Goal: Information Seeking & Learning: Learn about a topic

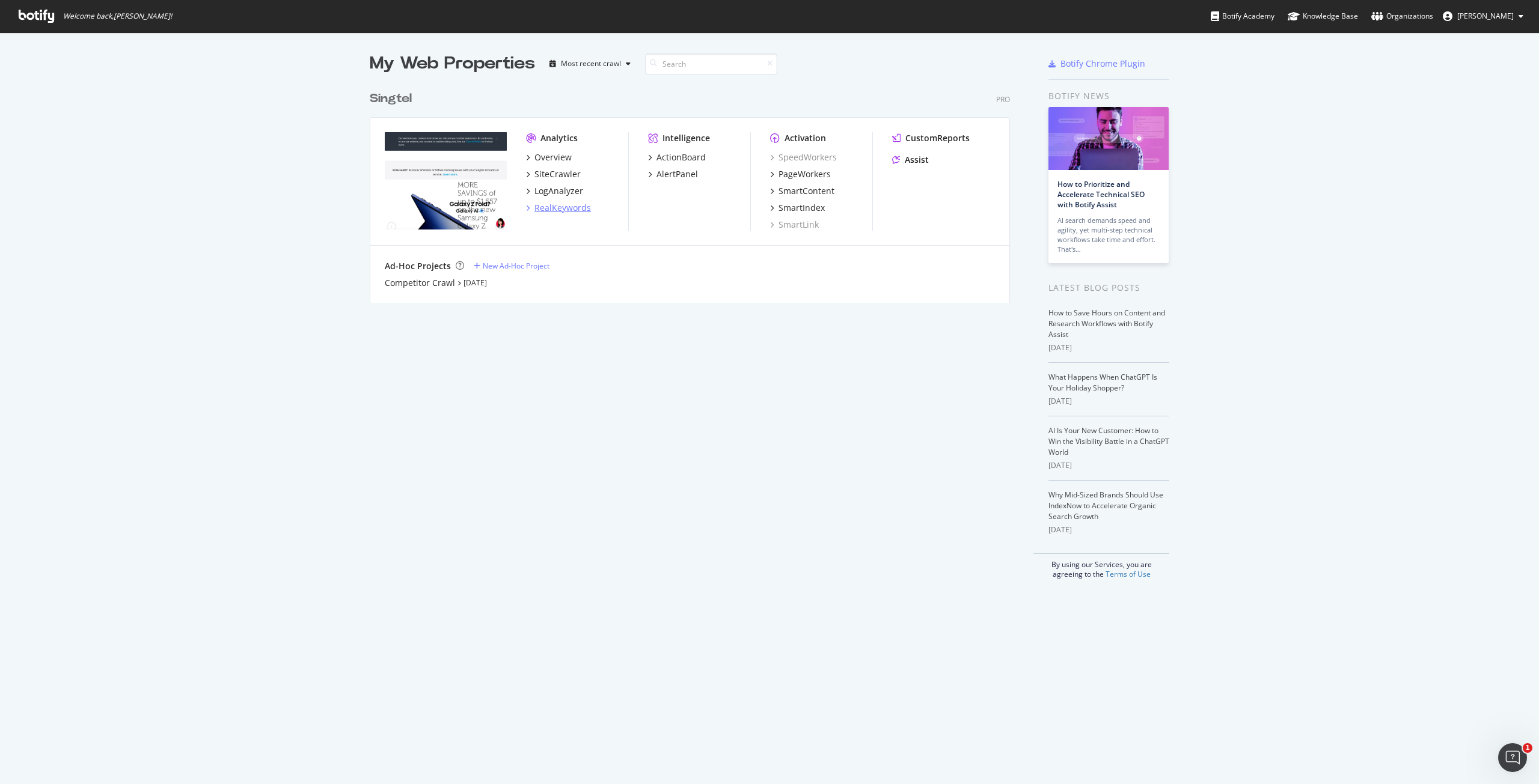
click at [570, 210] on div "RealKeywords" at bounding box center [562, 208] width 57 height 12
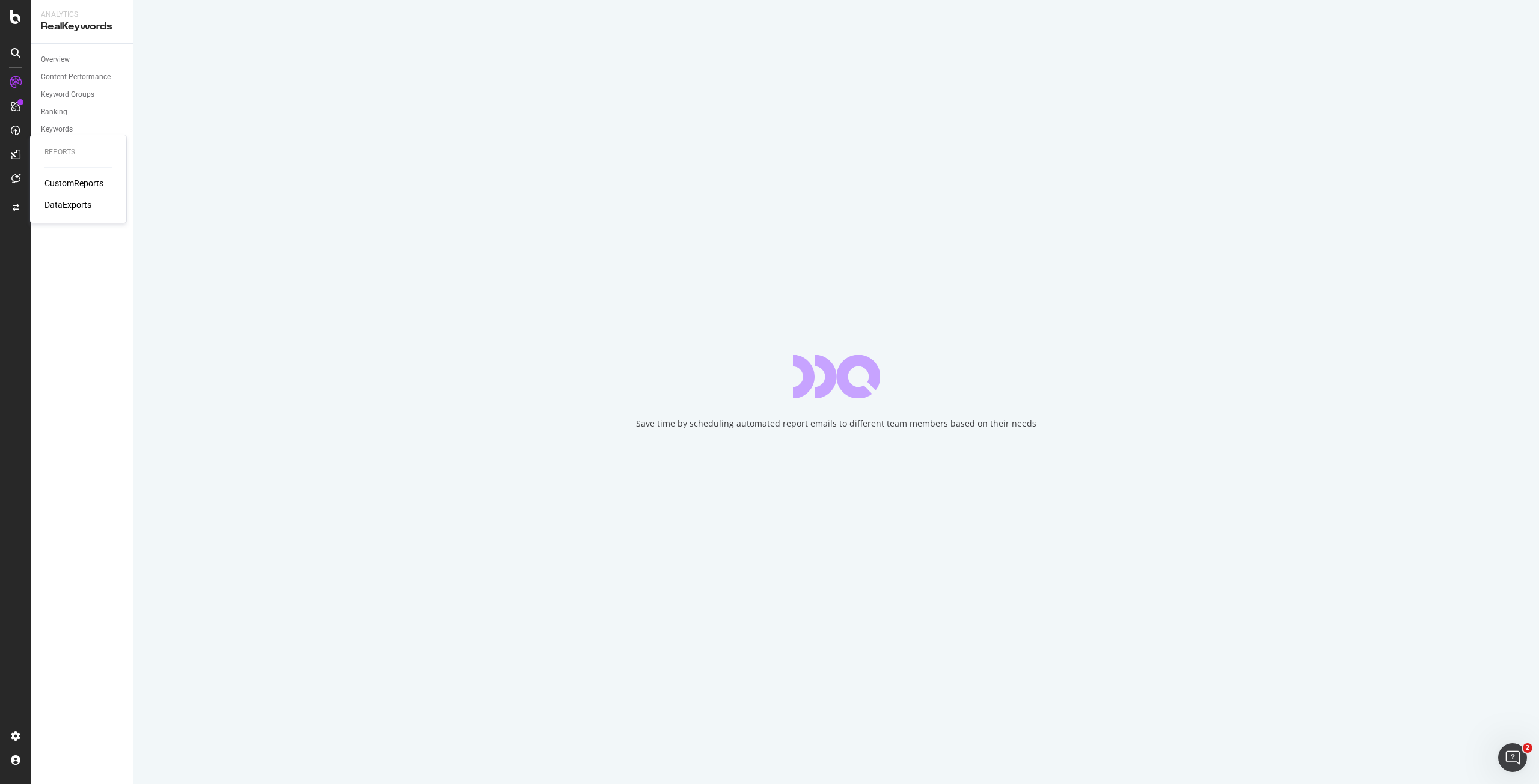
click at [64, 177] on div "CustomReports" at bounding box center [73, 183] width 59 height 12
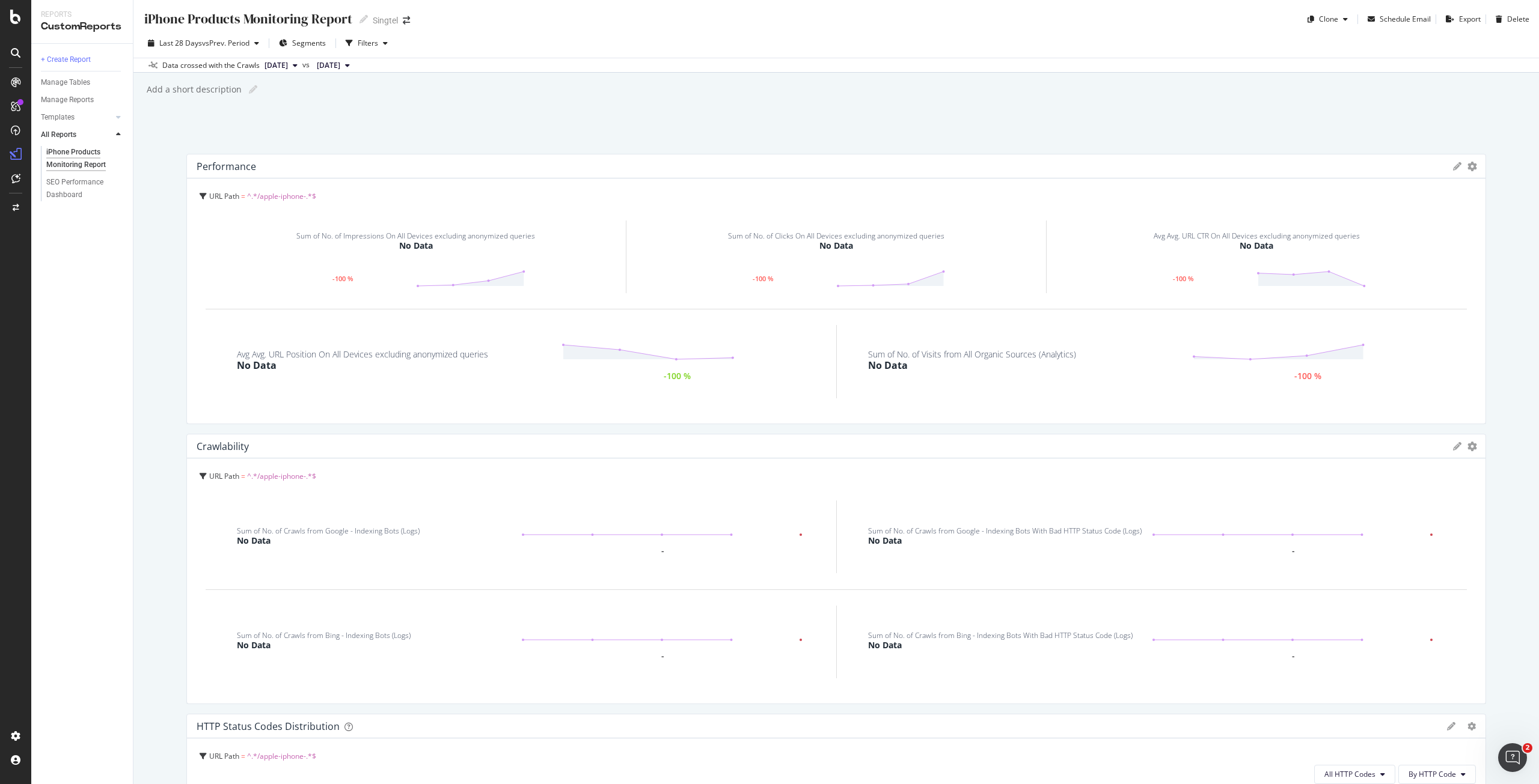
click at [526, 256] on div "Sum of No. of Impressions On All Devices excluding anonymized queries No Data" at bounding box center [416, 242] width 239 height 44
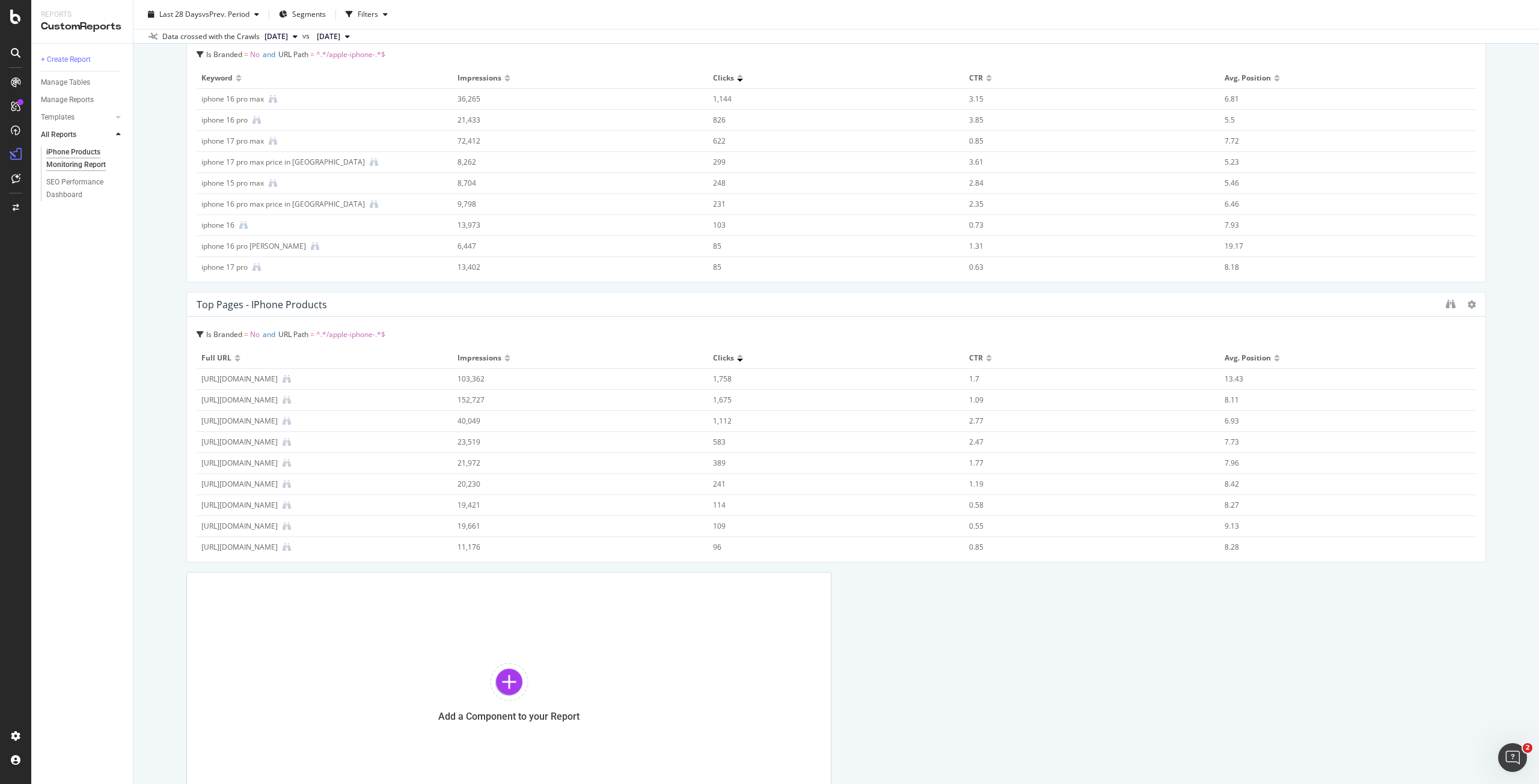
scroll to position [1385, 0]
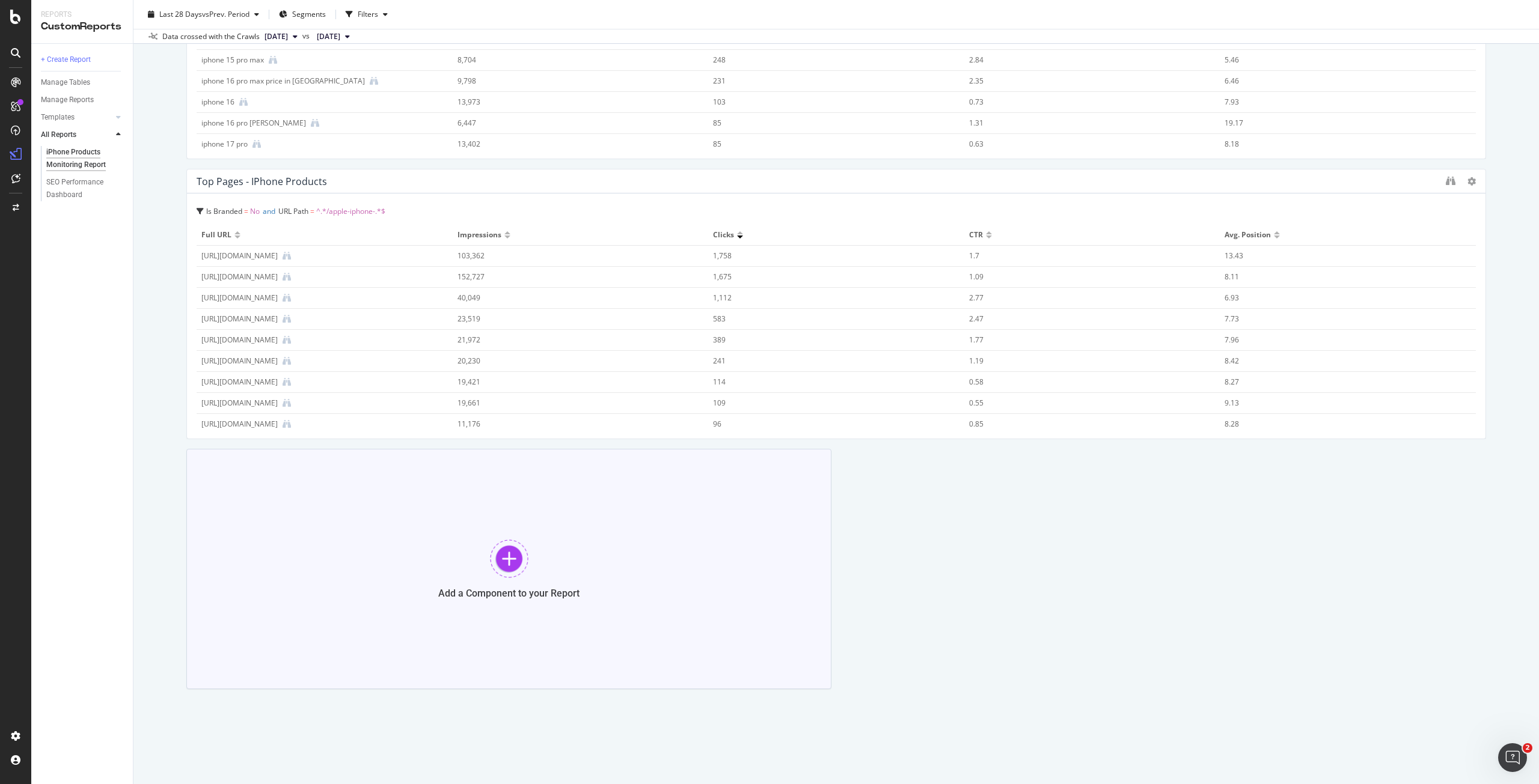
click at [509, 563] on div at bounding box center [509, 559] width 38 height 38
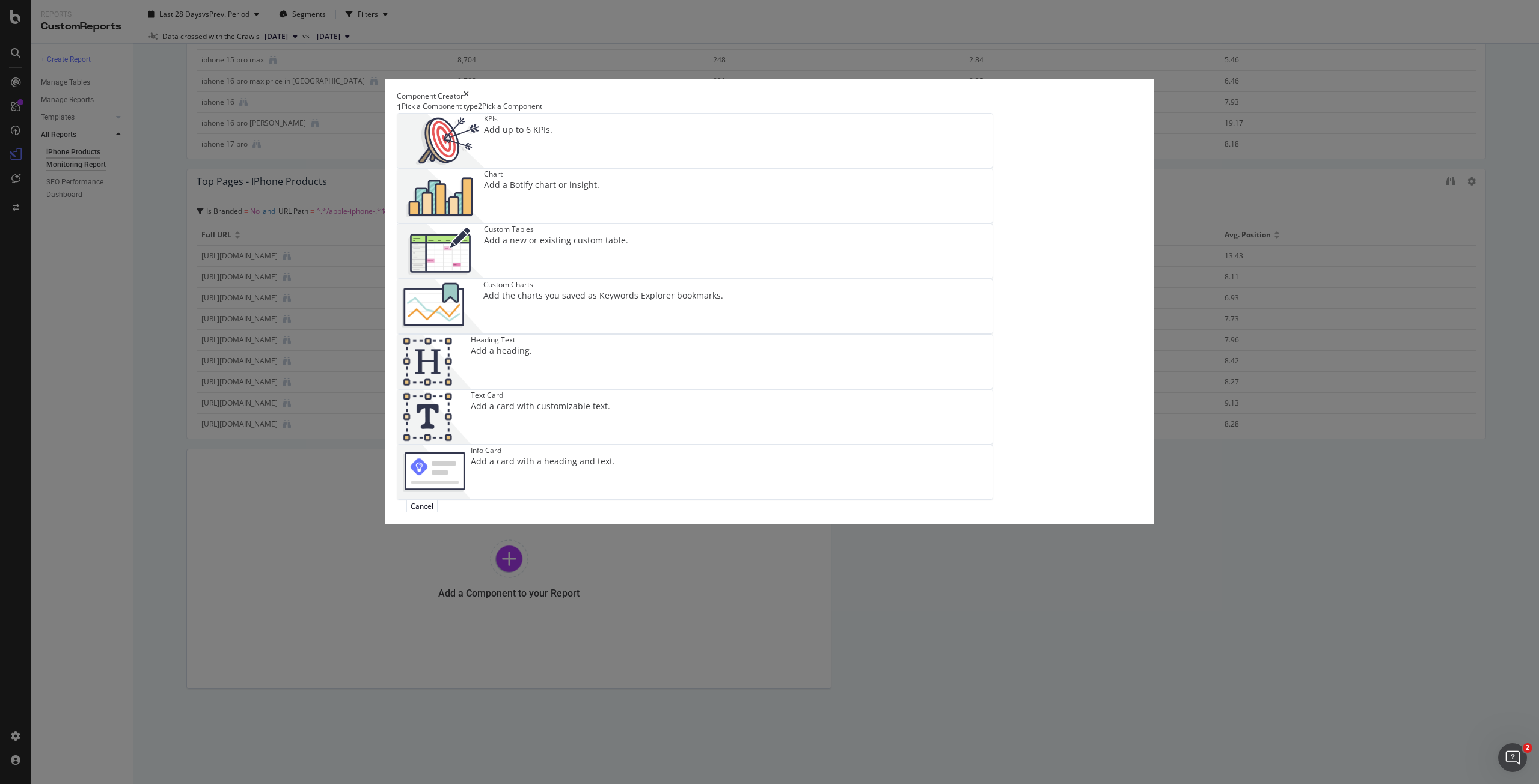
click at [469, 101] on icon "times" at bounding box center [467, 95] width 6 height 11
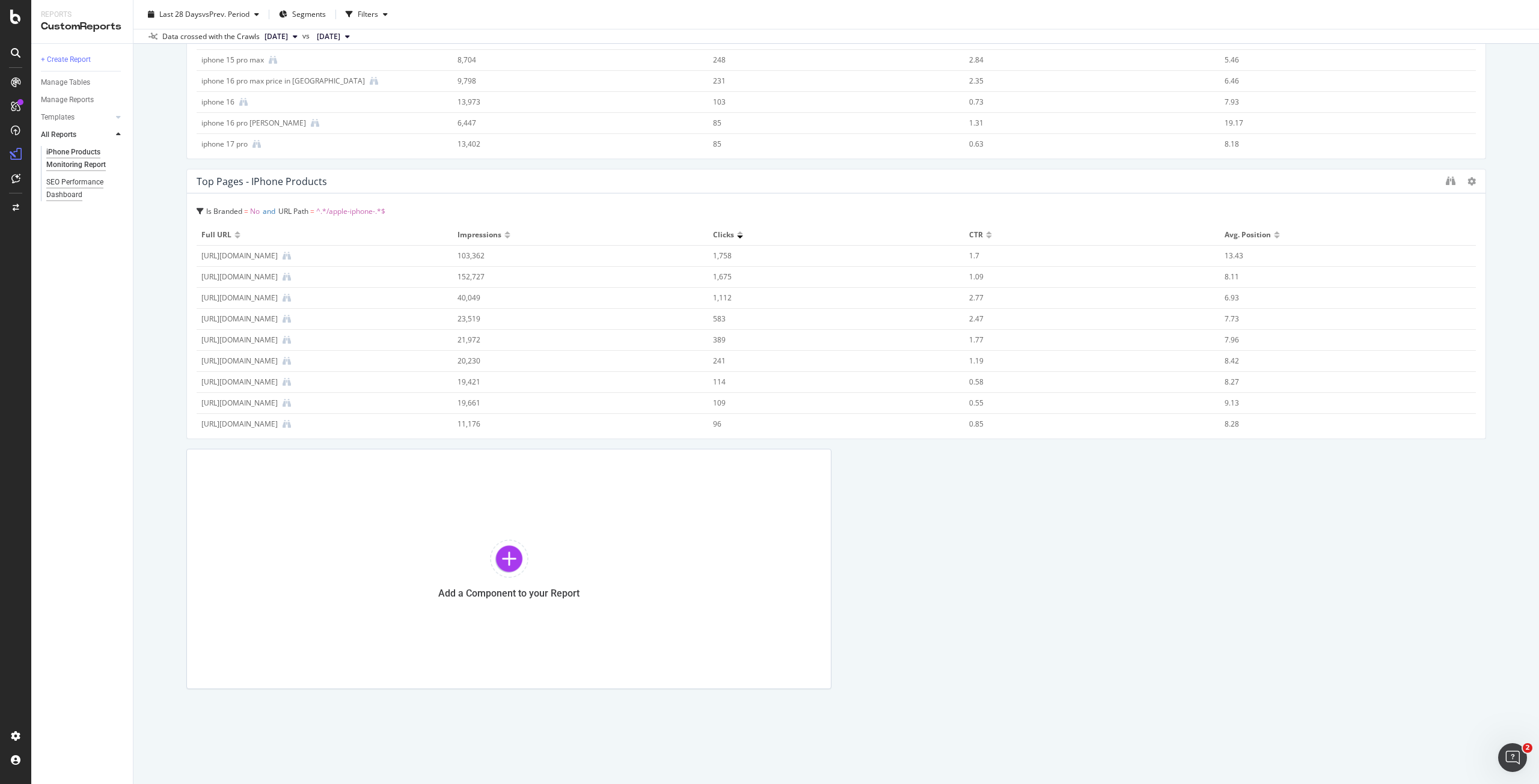
click at [60, 191] on div "SEO Performance Dashboard" at bounding box center [81, 189] width 69 height 25
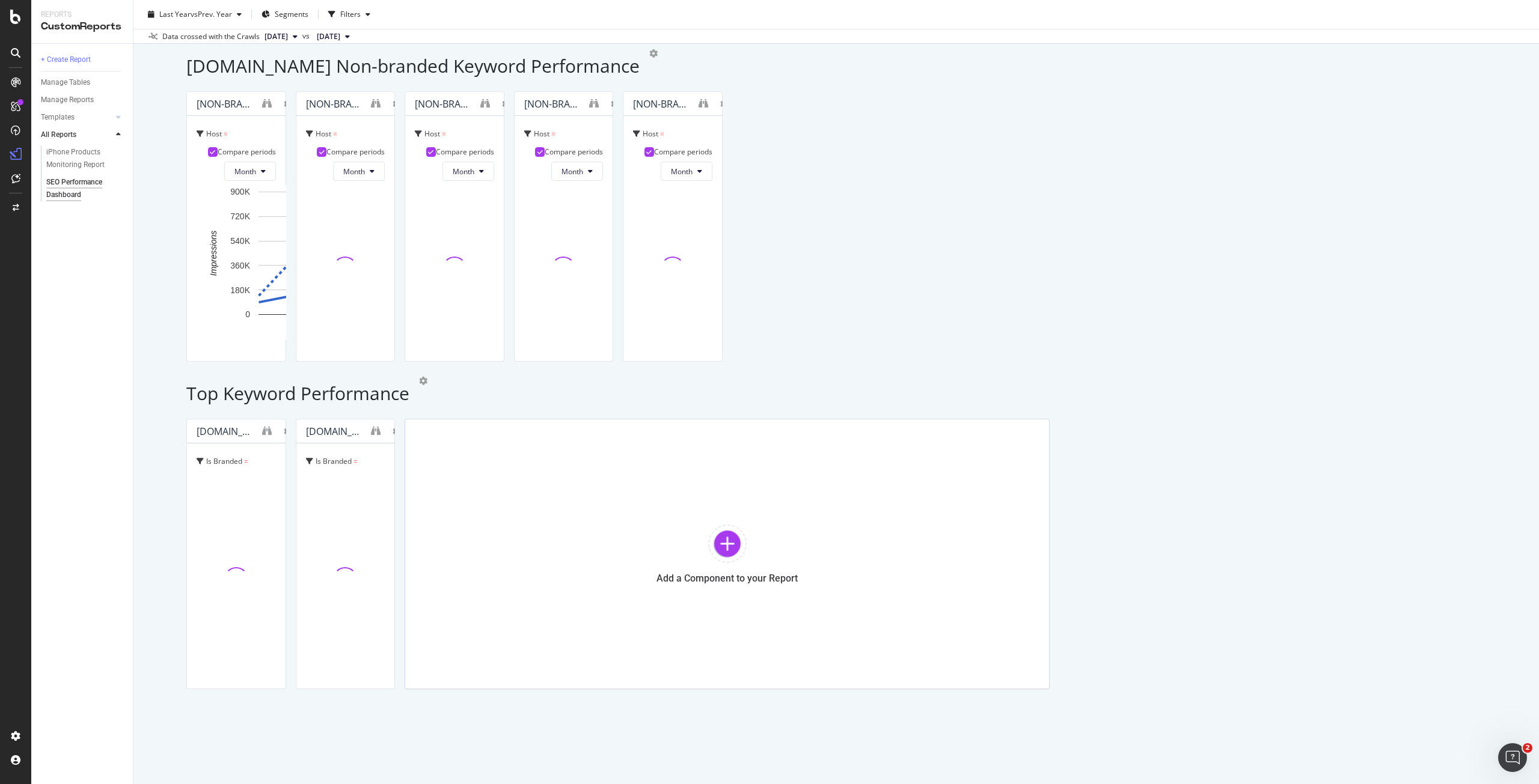
scroll to position [1503, 0]
click at [286, 137] on div "Host = [DOMAIN_NAME] and Is Branded = No Compare periods Month [DATE] [DATE] [D…" at bounding box center [236, 239] width 98 height 245
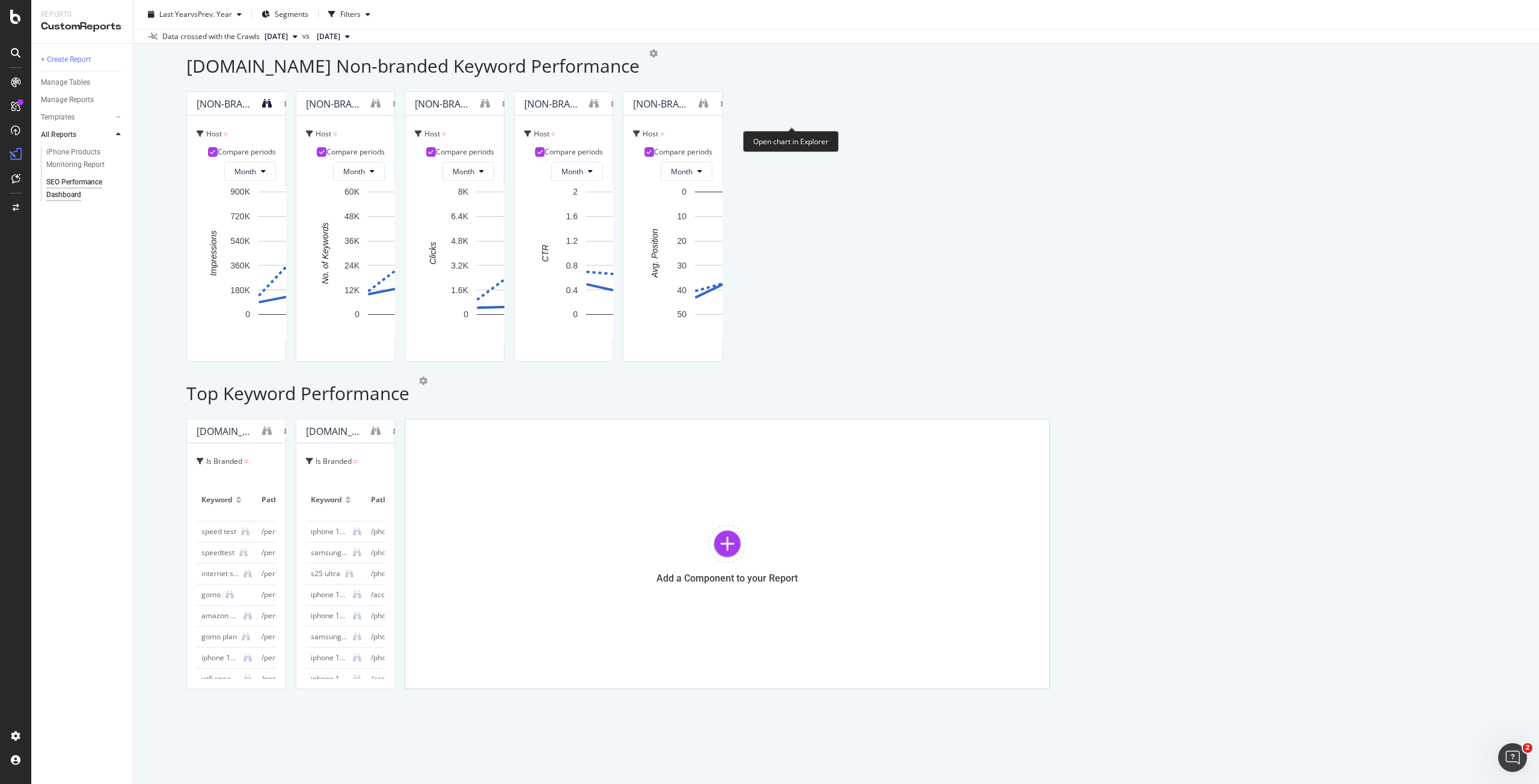
click at [271, 108] on icon "binoculars" at bounding box center [267, 103] width 10 height 10
click at [83, 156] on div "iPhone Products Monitoring Report" at bounding box center [82, 159] width 71 height 25
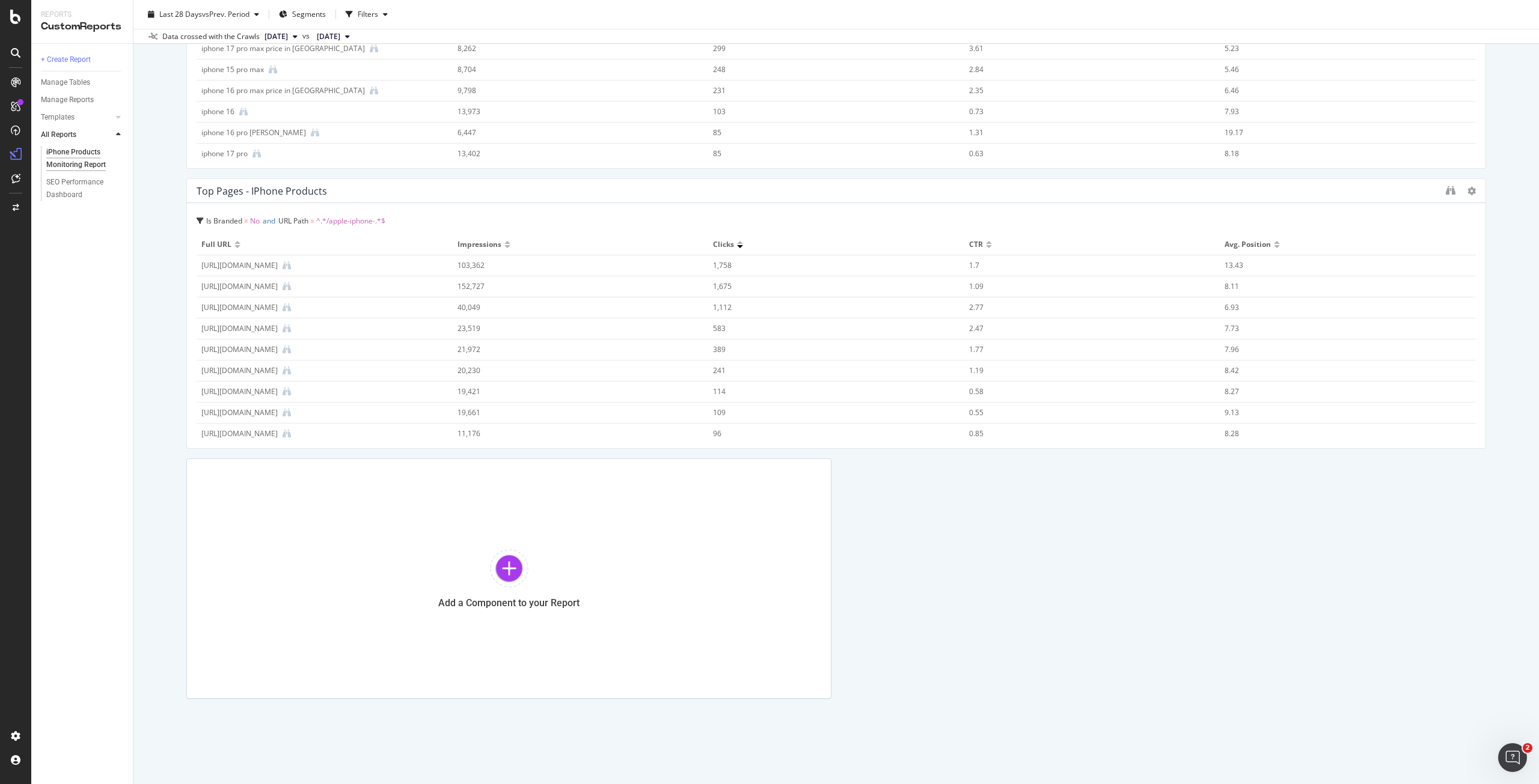
scroll to position [1385, 0]
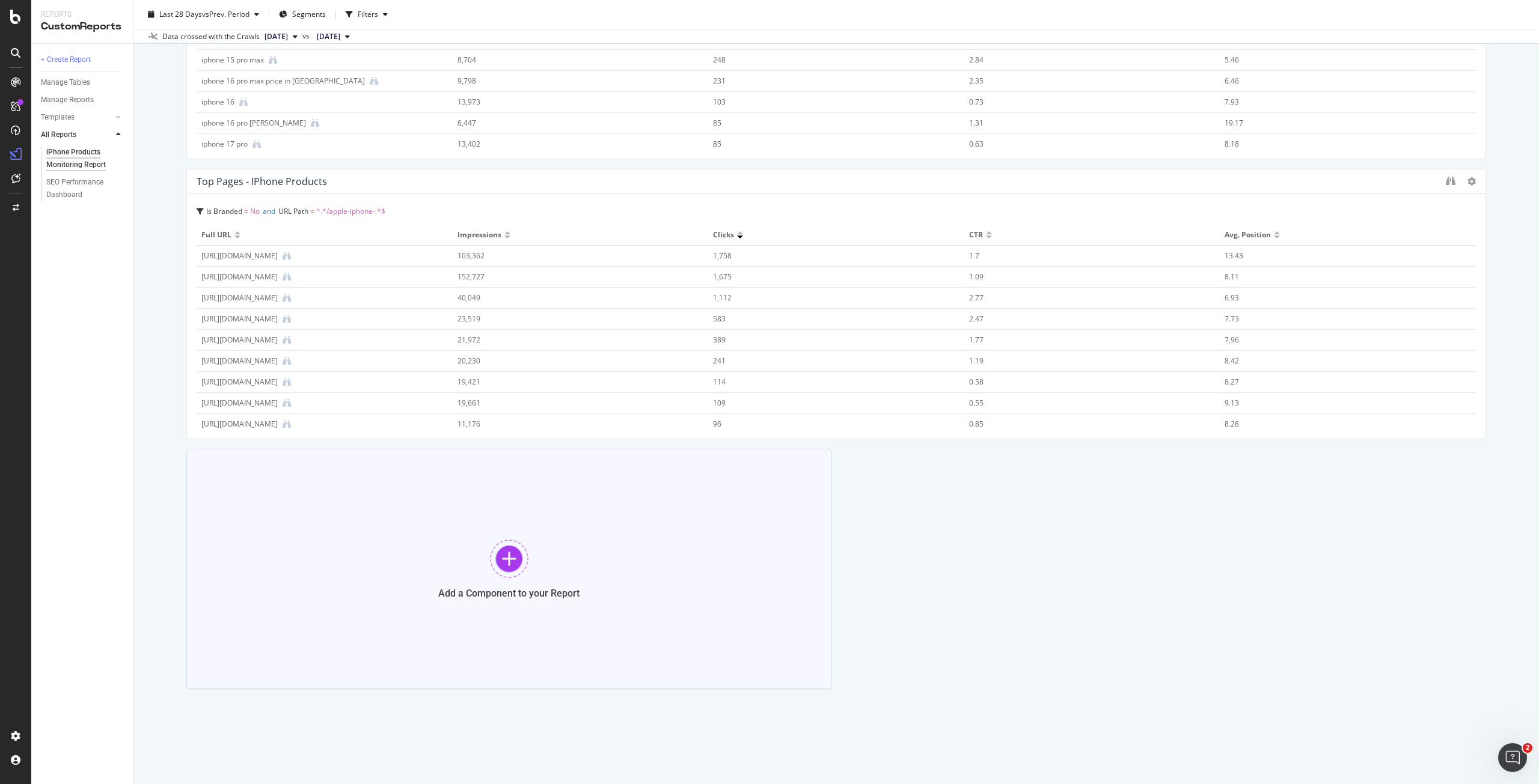
click at [497, 558] on div at bounding box center [509, 559] width 38 height 38
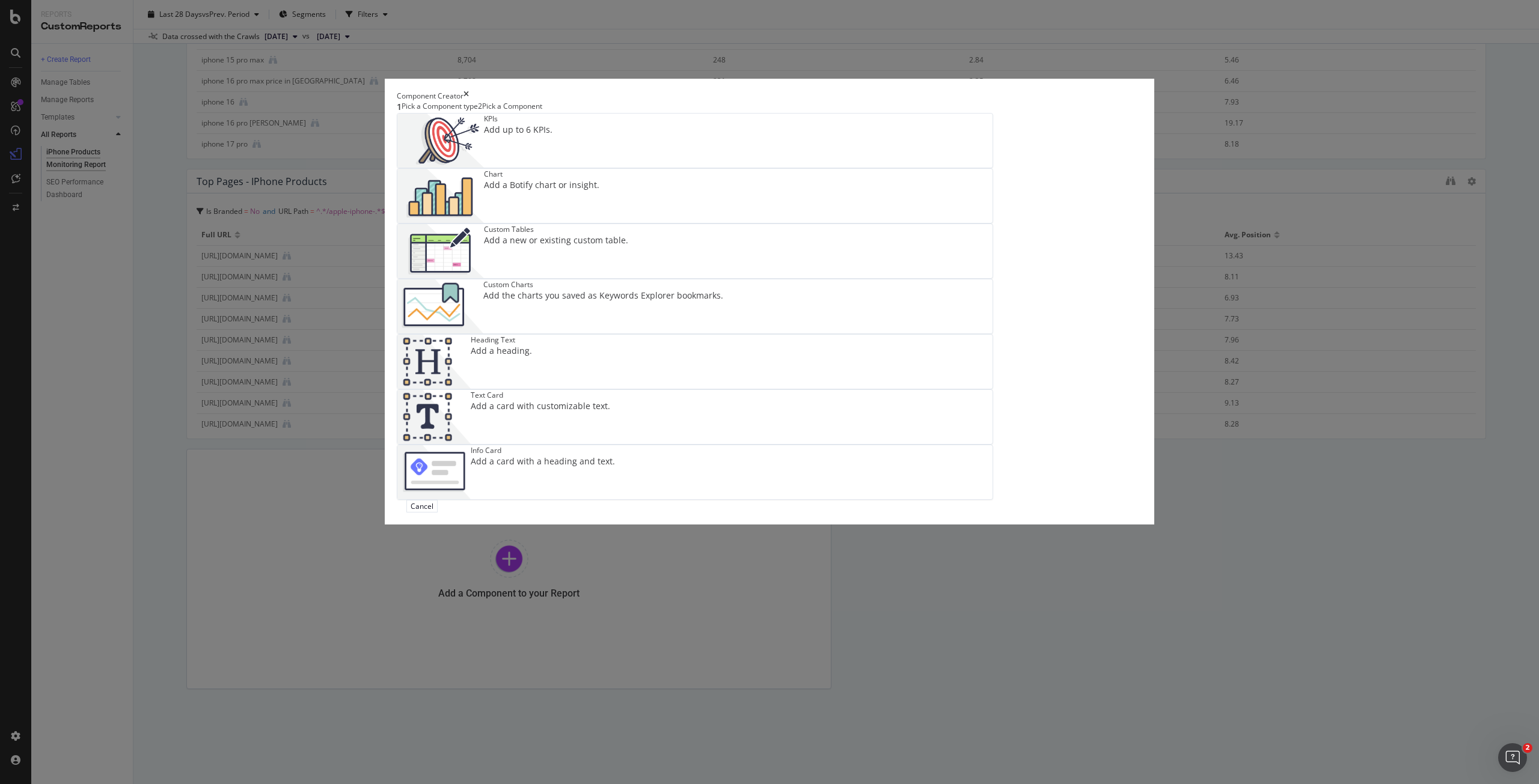
click at [724, 302] on div "Add the charts you saved as Keywords Explorer bookmarks." at bounding box center [603, 295] width 240 height 12
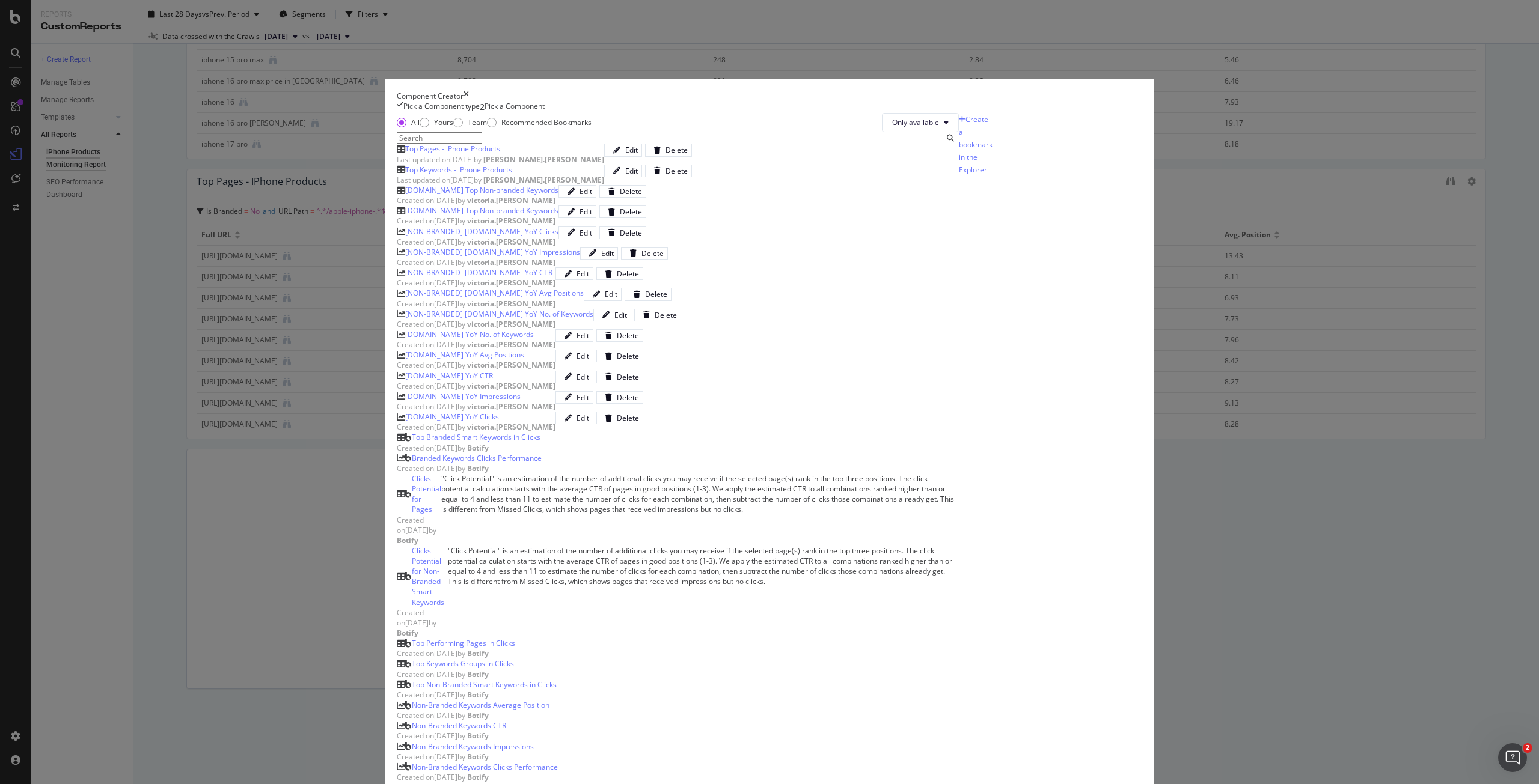
scroll to position [0, 0]
click at [905, 127] on span "Only available" at bounding box center [915, 122] width 47 height 11
click at [901, 298] on div "All" at bounding box center [886, 304] width 66 height 17
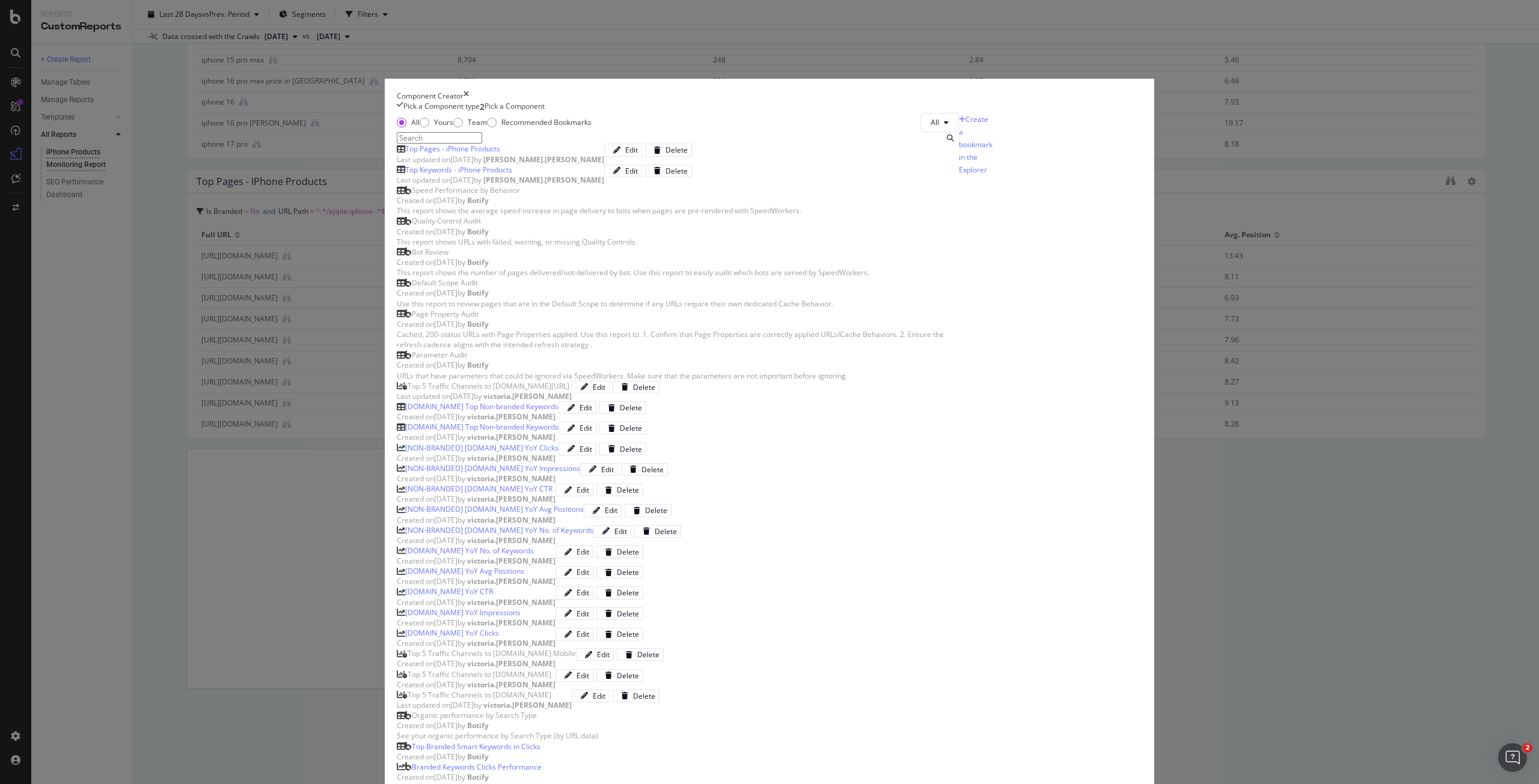
click at [482, 144] on input "modal" at bounding box center [439, 138] width 86 height 12
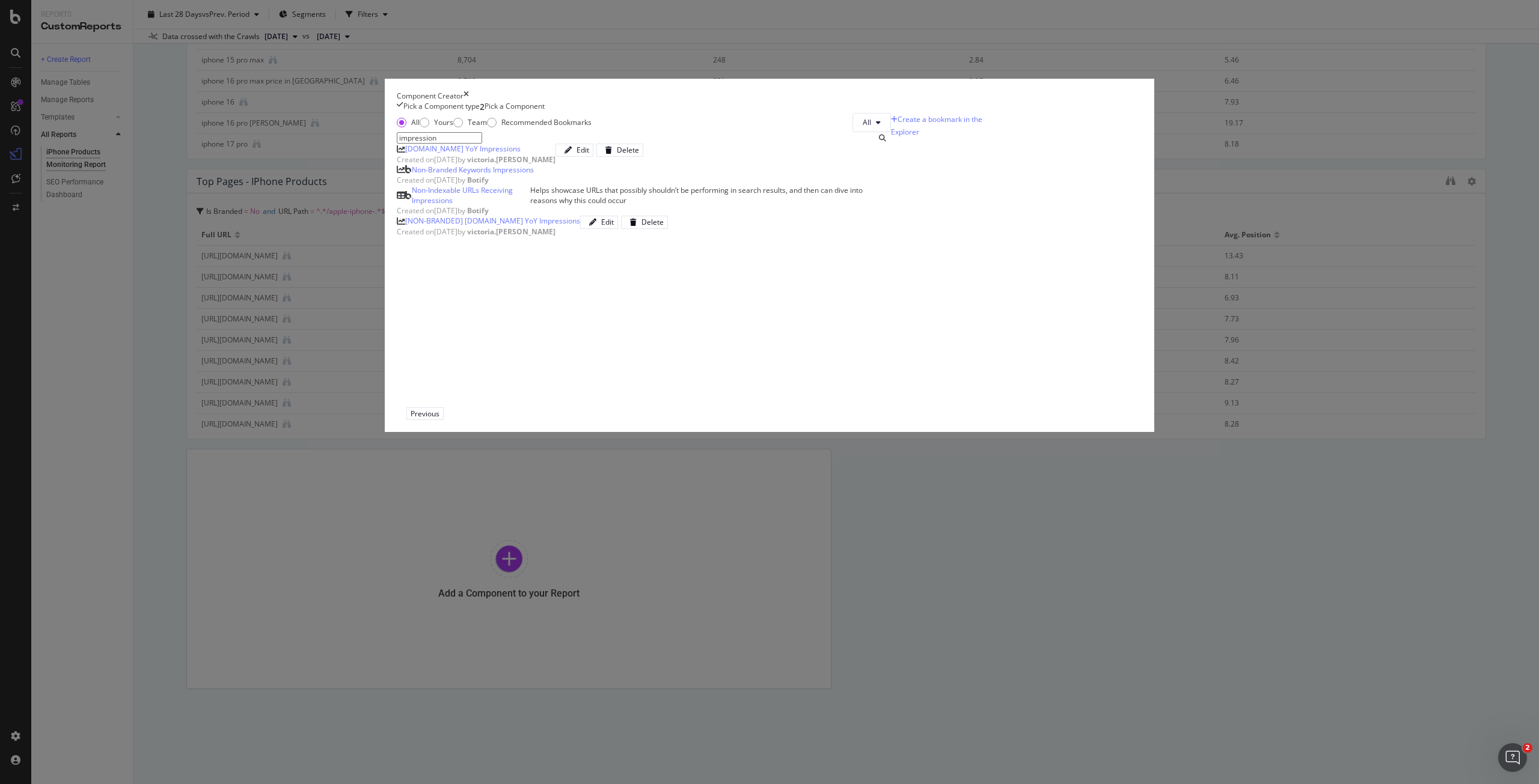
type input "impression"
click at [480, 113] on div "Pick a Component type" at bounding box center [441, 107] width 76 height 12
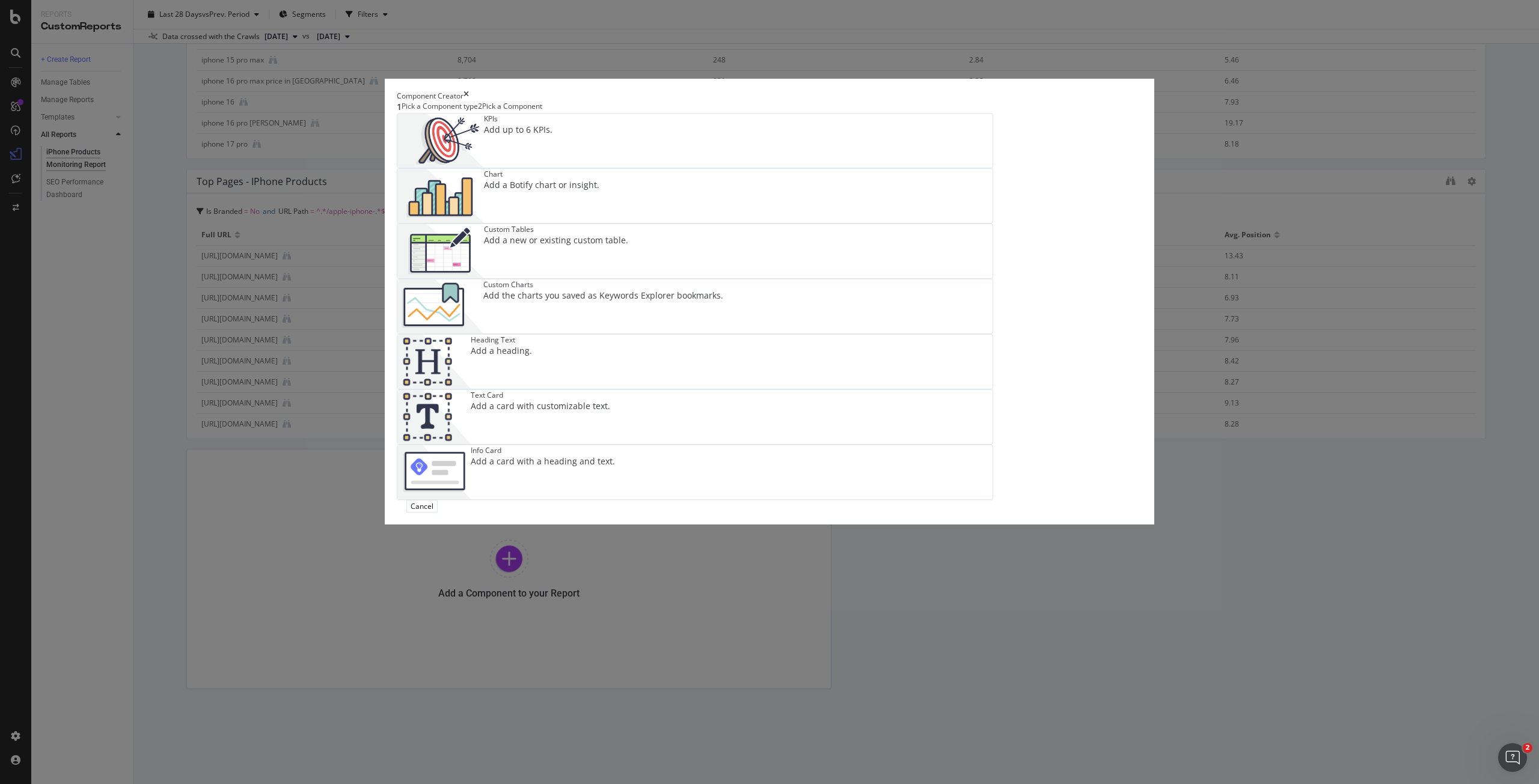
click at [724, 290] on div "Custom Charts" at bounding box center [603, 285] width 240 height 11
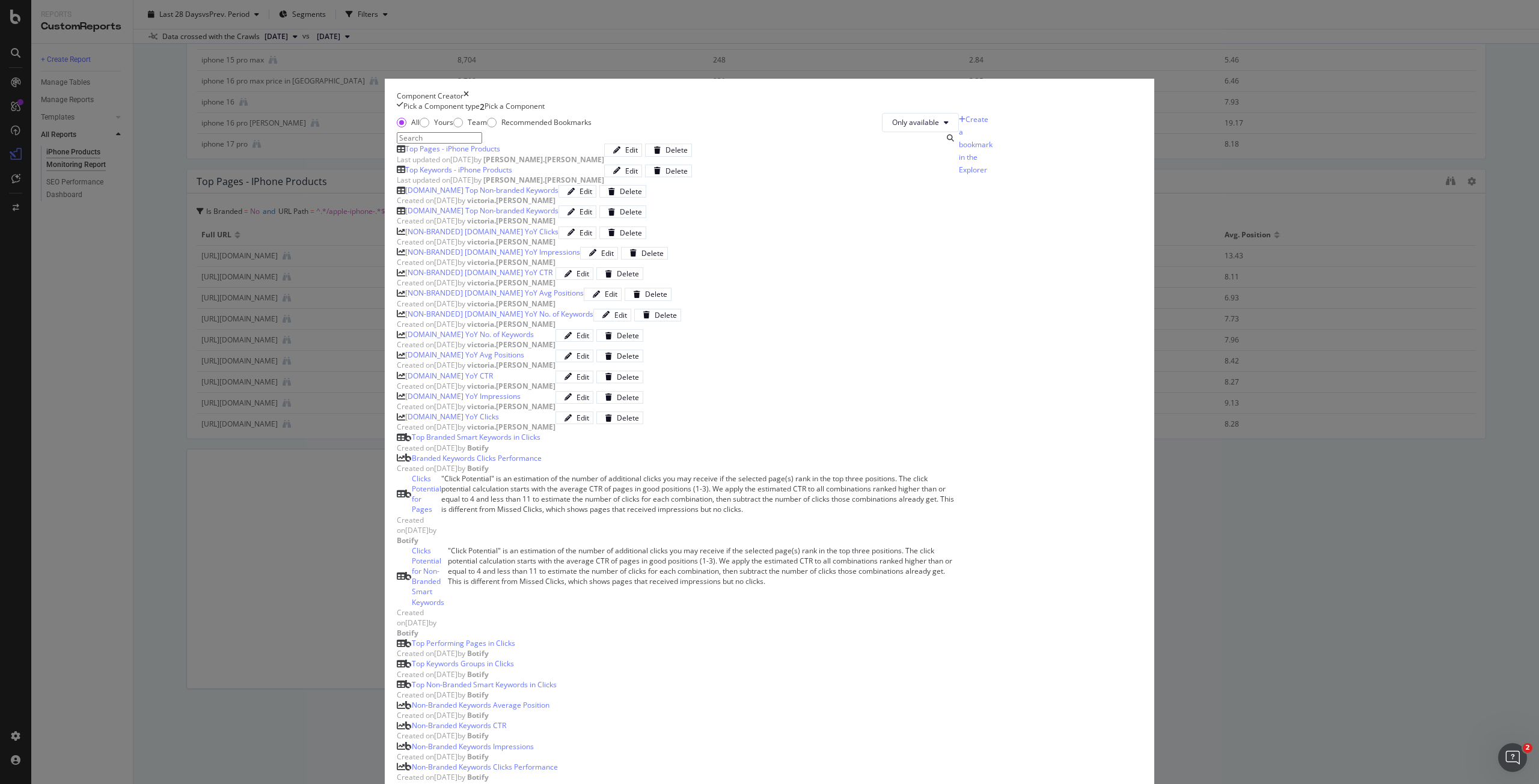
click at [469, 101] on icon "times" at bounding box center [467, 95] width 6 height 11
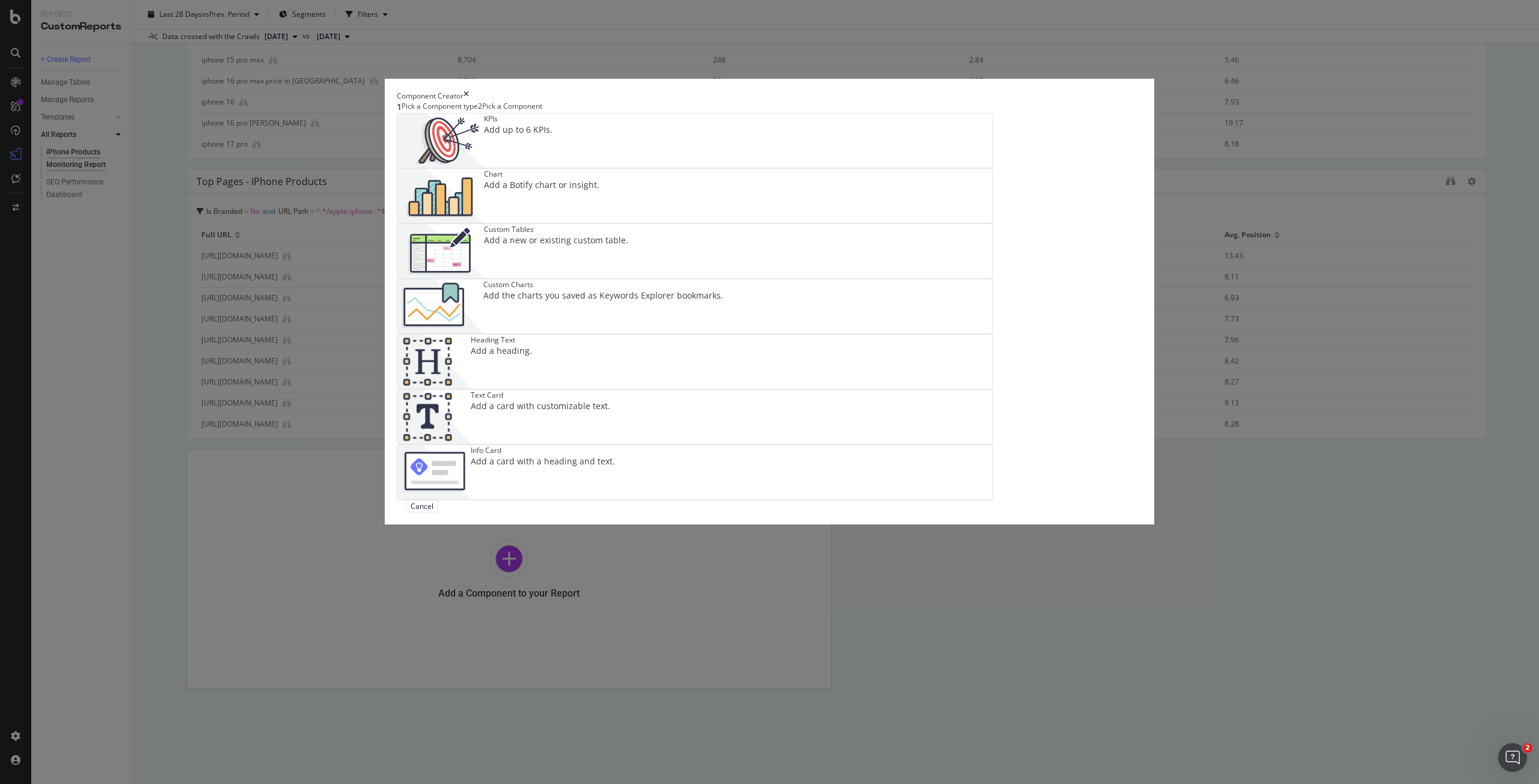
click at [600, 191] on div "Add a Botify chart or insight." at bounding box center [542, 185] width 115 height 12
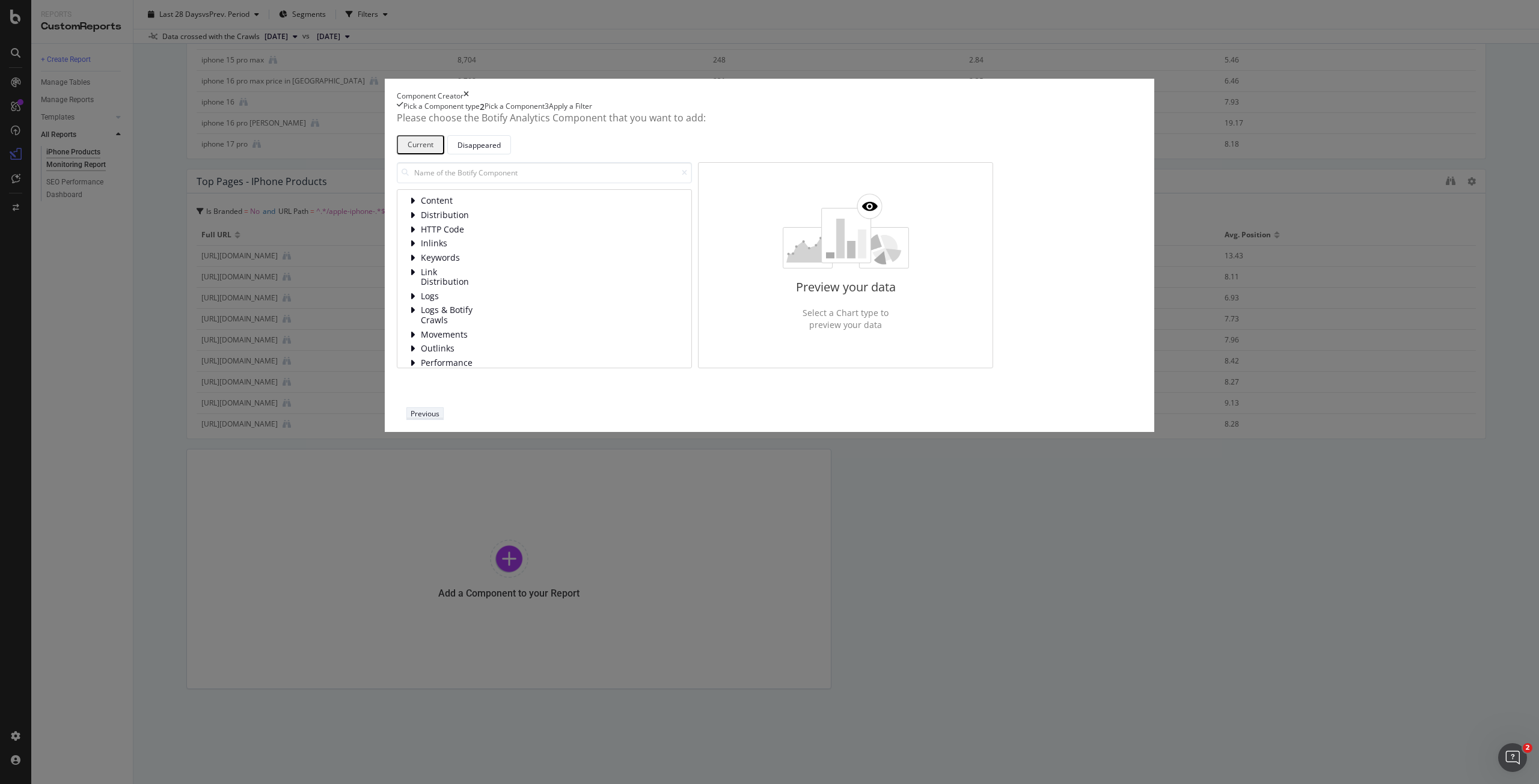
click at [440, 418] on div "Previous" at bounding box center [425, 414] width 29 height 11
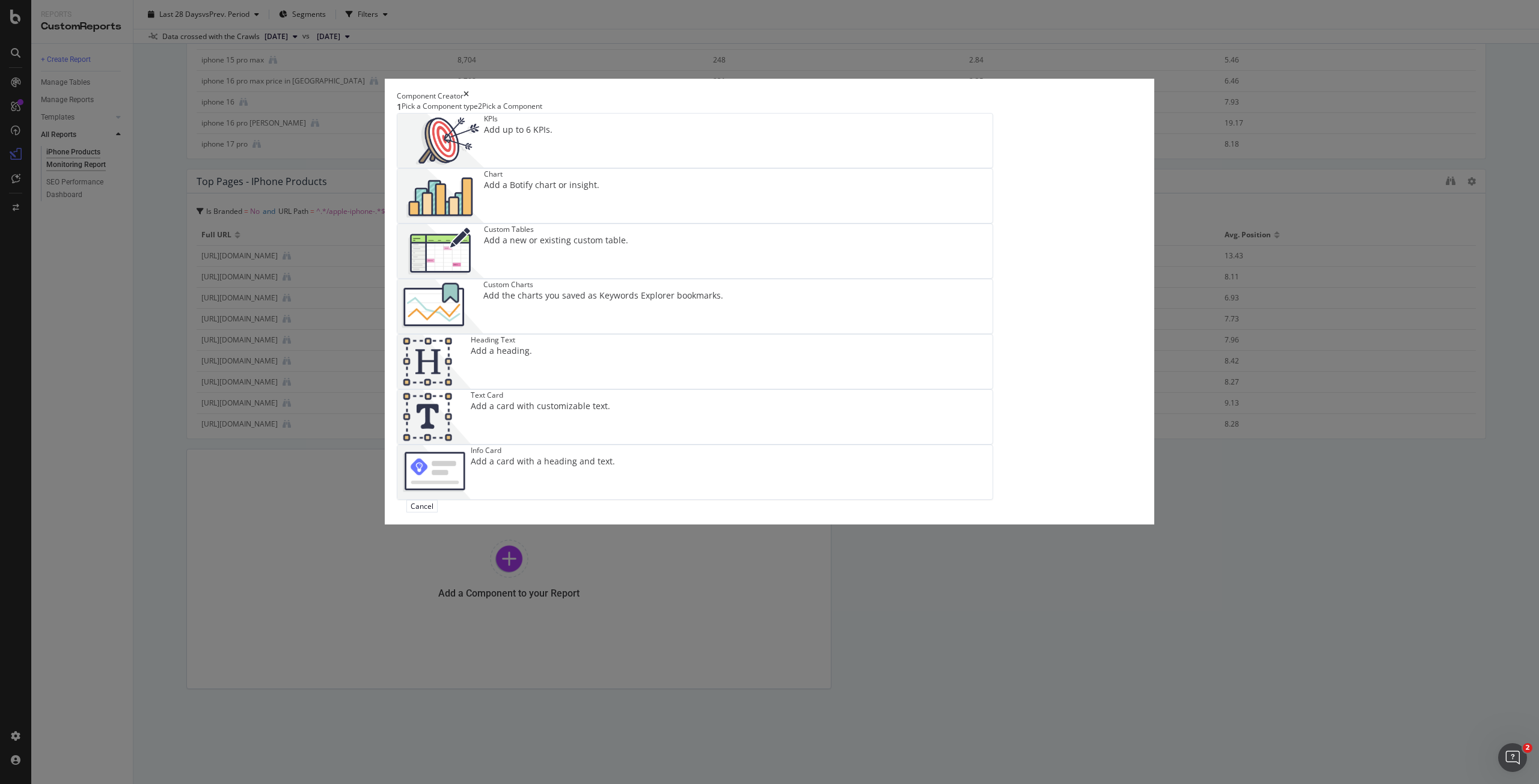
click at [469, 101] on icon "times" at bounding box center [467, 95] width 6 height 11
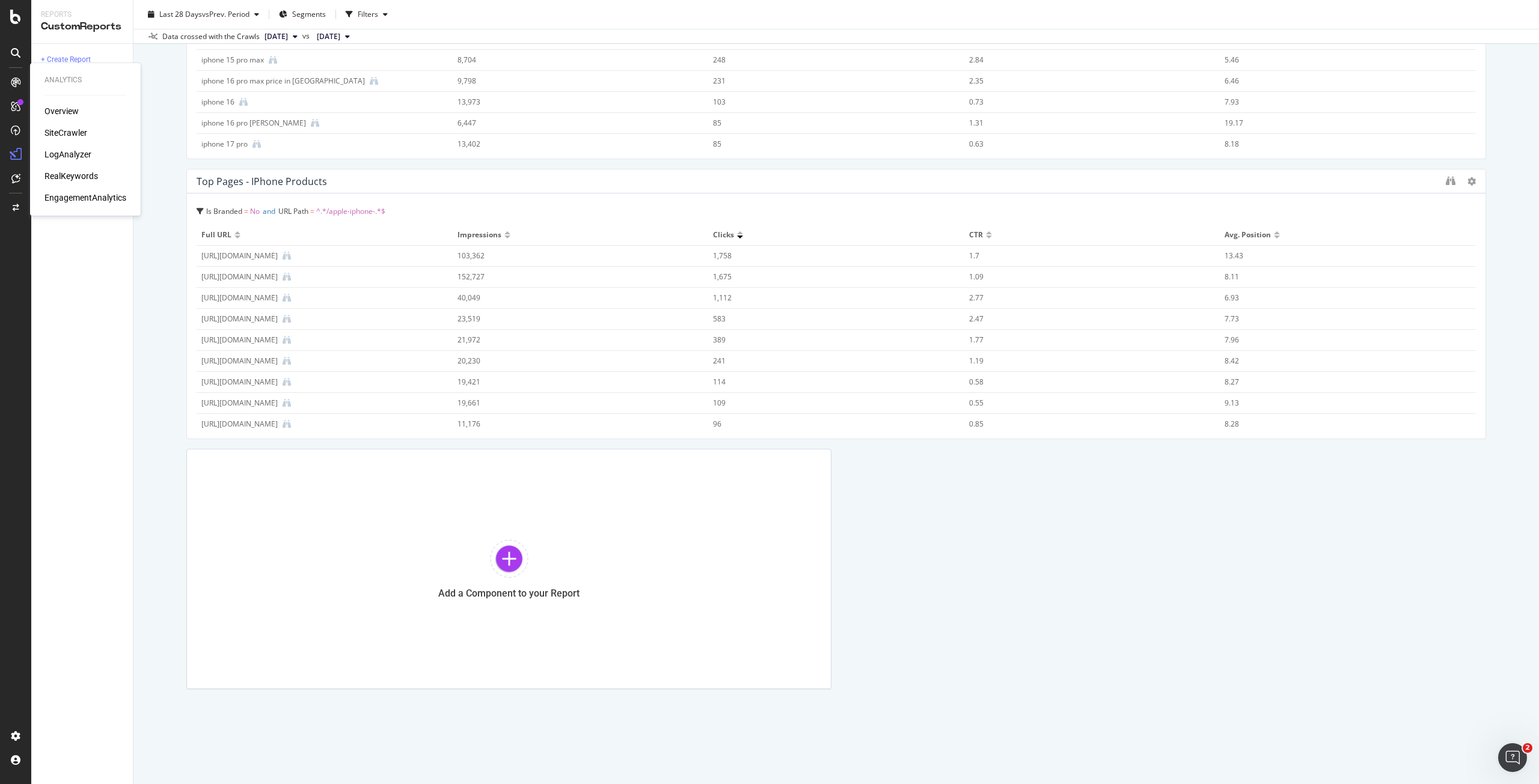
click at [84, 174] on div "RealKeywords" at bounding box center [71, 176] width 54 height 12
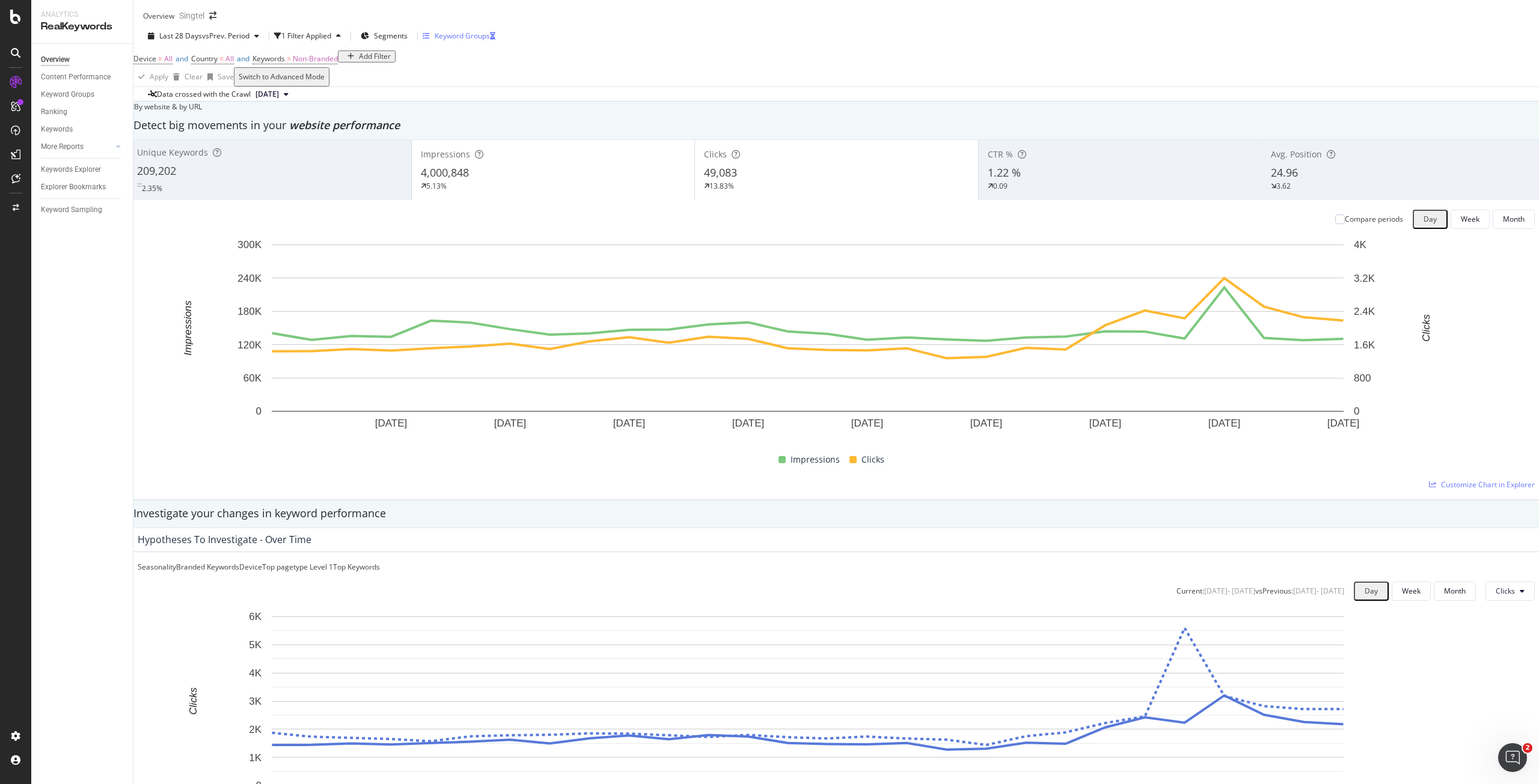
click at [490, 40] on div "Keyword Groups" at bounding box center [462, 36] width 55 height 11
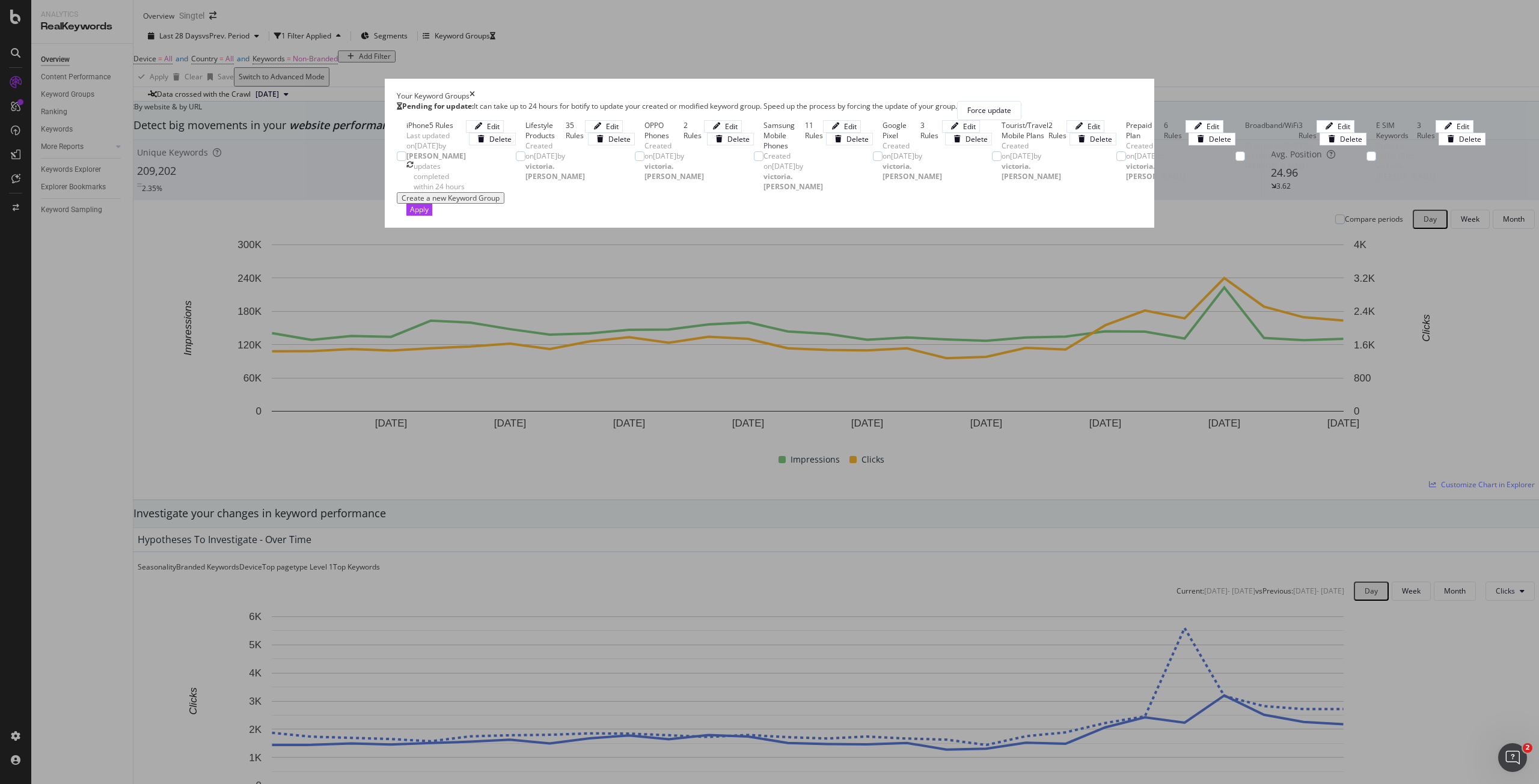
click at [445, 146] on span "Last updated on [DATE] by [PERSON_NAME]" at bounding box center [436, 146] width 60 height 31
click at [428, 215] on div "Apply" at bounding box center [419, 209] width 18 height 11
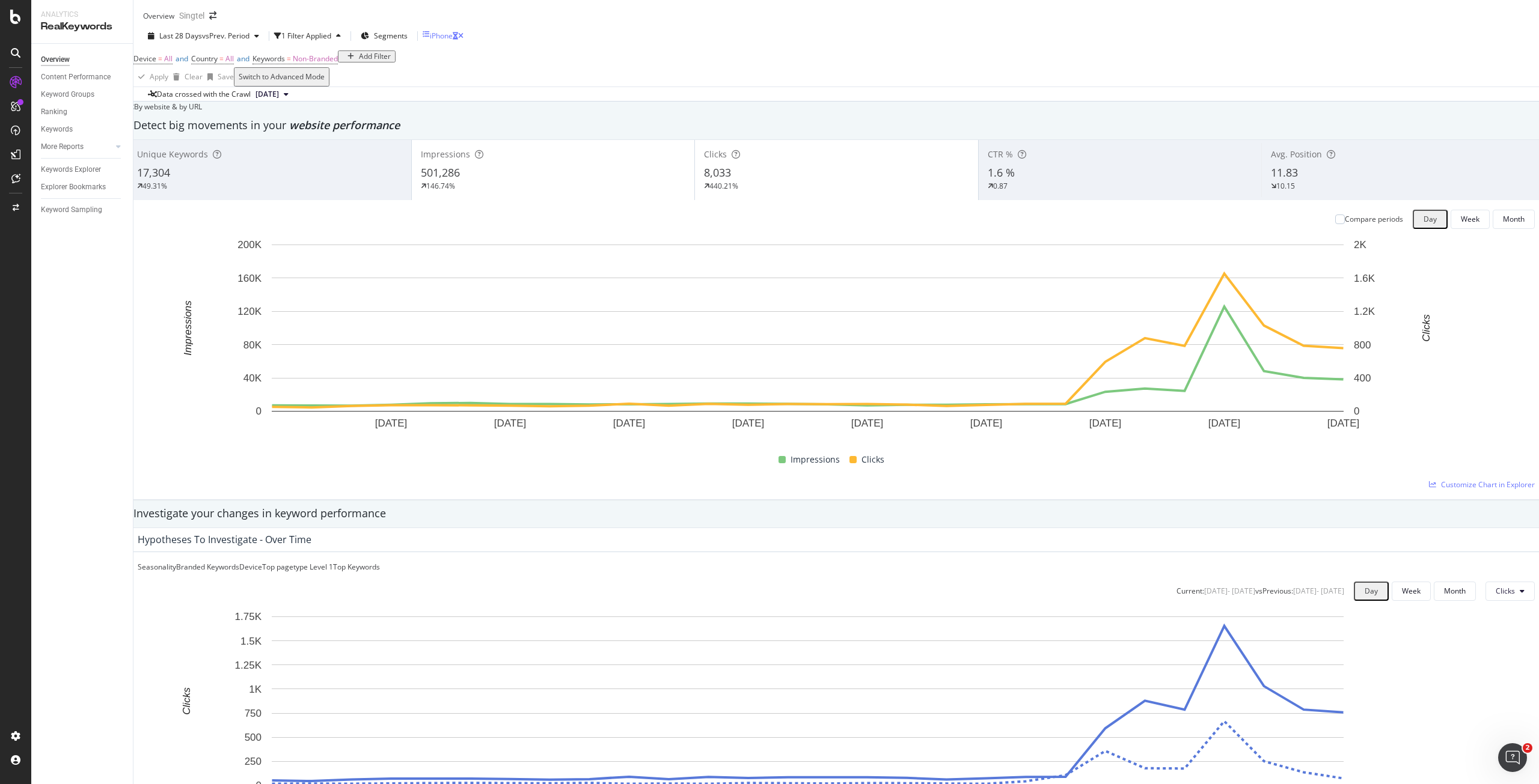
click at [452, 40] on div "iPhone" at bounding box center [442, 36] width 23 height 11
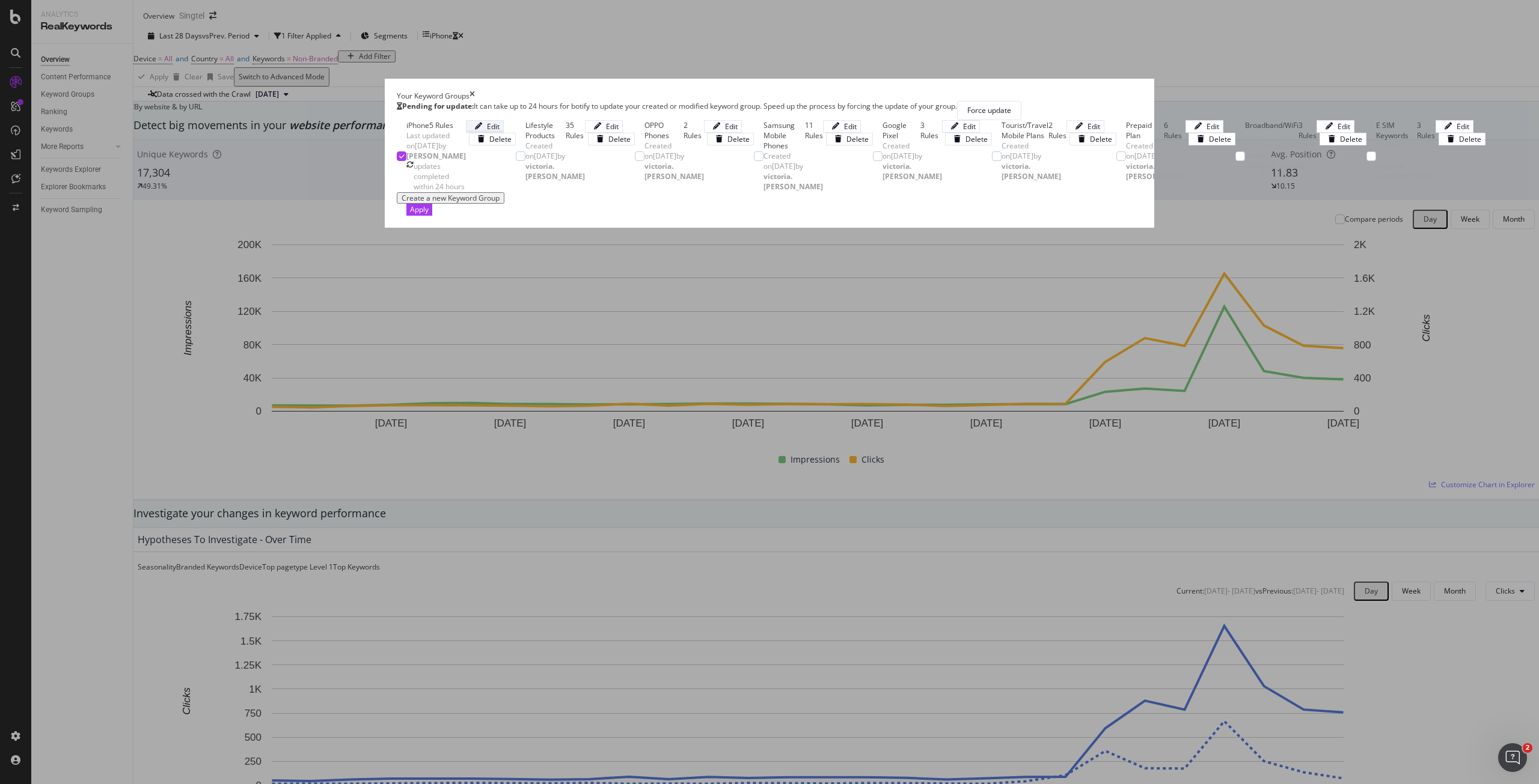
click at [500, 132] on div "Edit" at bounding box center [485, 126] width 30 height 11
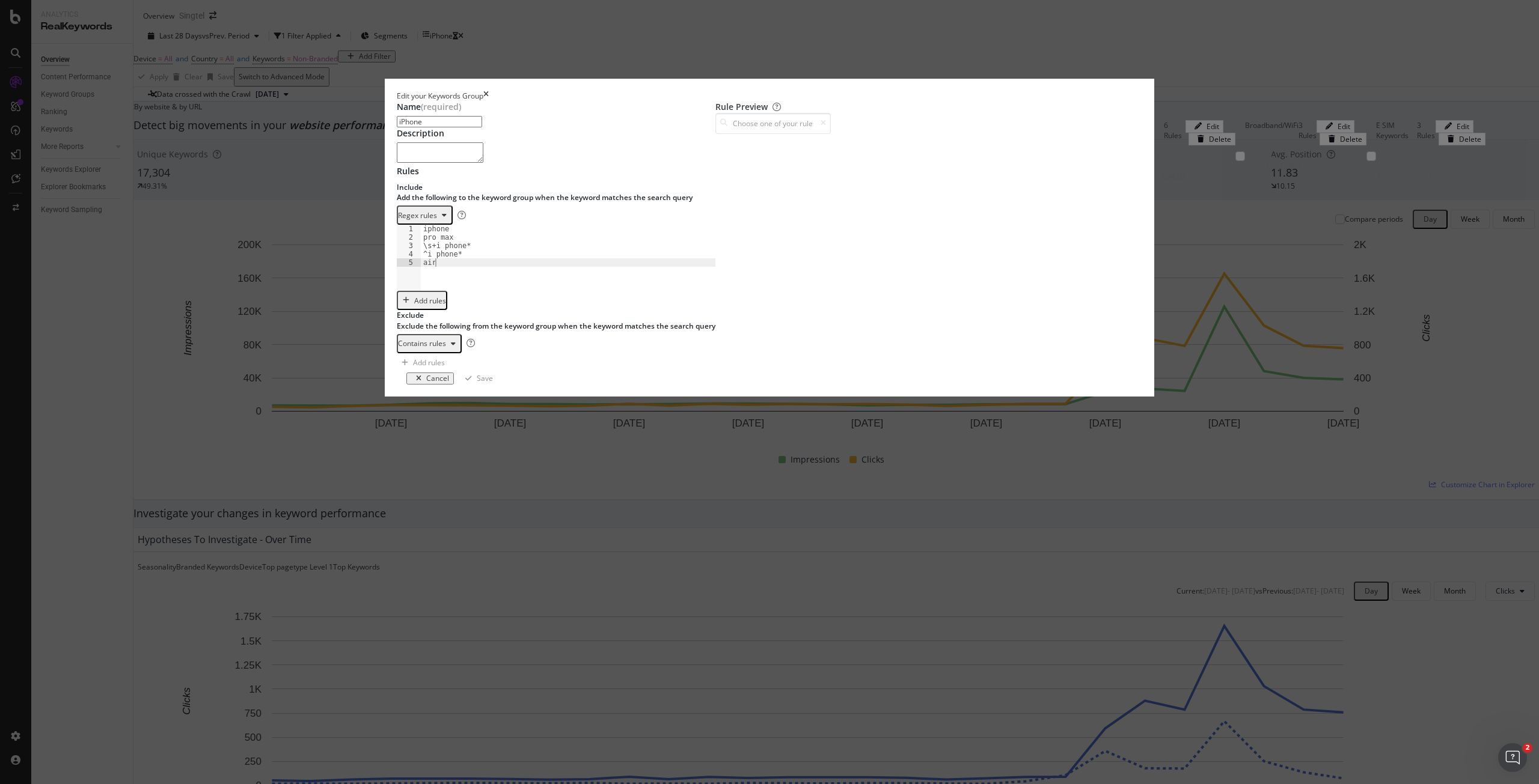
click at [574, 307] on div "iphone pro max \s+i phone* ^i phone* air" at bounding box center [572, 266] width 303 height 82
click at [568, 307] on div "iphone pro max \s+i phone* ^i phone* air" at bounding box center [572, 266] width 303 height 82
click at [524, 307] on div "iphone pro max \s+i phone* ^i phone* air" at bounding box center [572, 266] width 303 height 82
drag, startPoint x: 500, startPoint y: 392, endPoint x: 525, endPoint y: 385, distance: 26.0
click at [525, 307] on div "iphone pro max \s+i phone* ^i phone* air" at bounding box center [572, 266] width 303 height 82
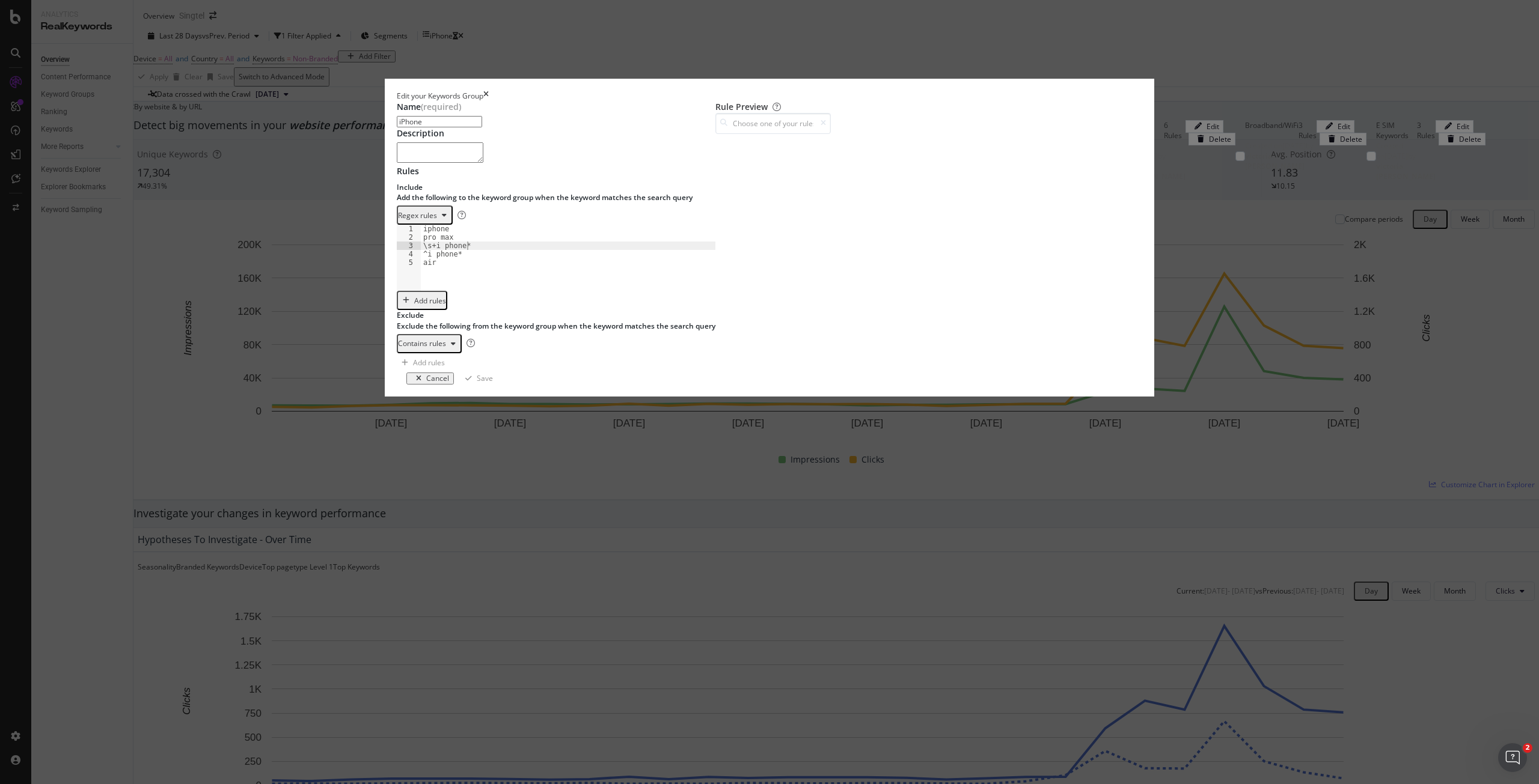
click at [541, 307] on div "iphone pro max \s+i phone* ^i phone* air" at bounding box center [572, 266] width 303 height 82
drag, startPoint x: 544, startPoint y: 392, endPoint x: 498, endPoint y: 392, distance: 46.0
click at [498, 307] on div "iphone pro max \s+i phone* ^i phone* air" at bounding box center [572, 266] width 303 height 82
drag, startPoint x: 544, startPoint y: 402, endPoint x: 492, endPoint y: 406, distance: 52.2
click at [492, 291] on div "1 2 3 4 5 iphone pro max \s+i phone* ^i phone* air XXXXXXXXXXXXXXXXXXXXXXXXXXXX…" at bounding box center [555, 258] width 319 height 66
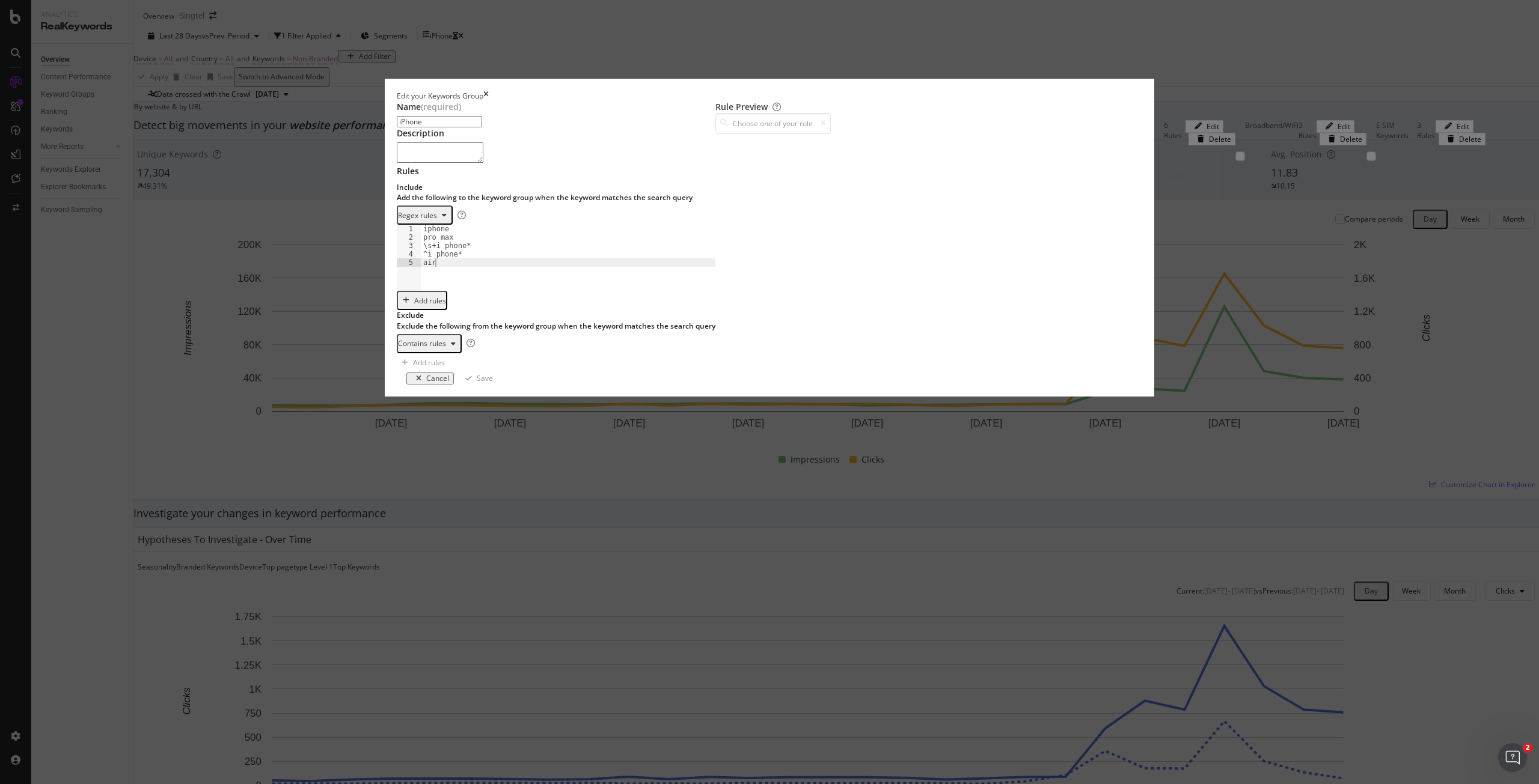
click at [510, 307] on div "iphone pro max \s+i phone* ^i phone* air" at bounding box center [572, 266] width 303 height 82
click at [489, 101] on icon "times" at bounding box center [486, 95] width 6 height 11
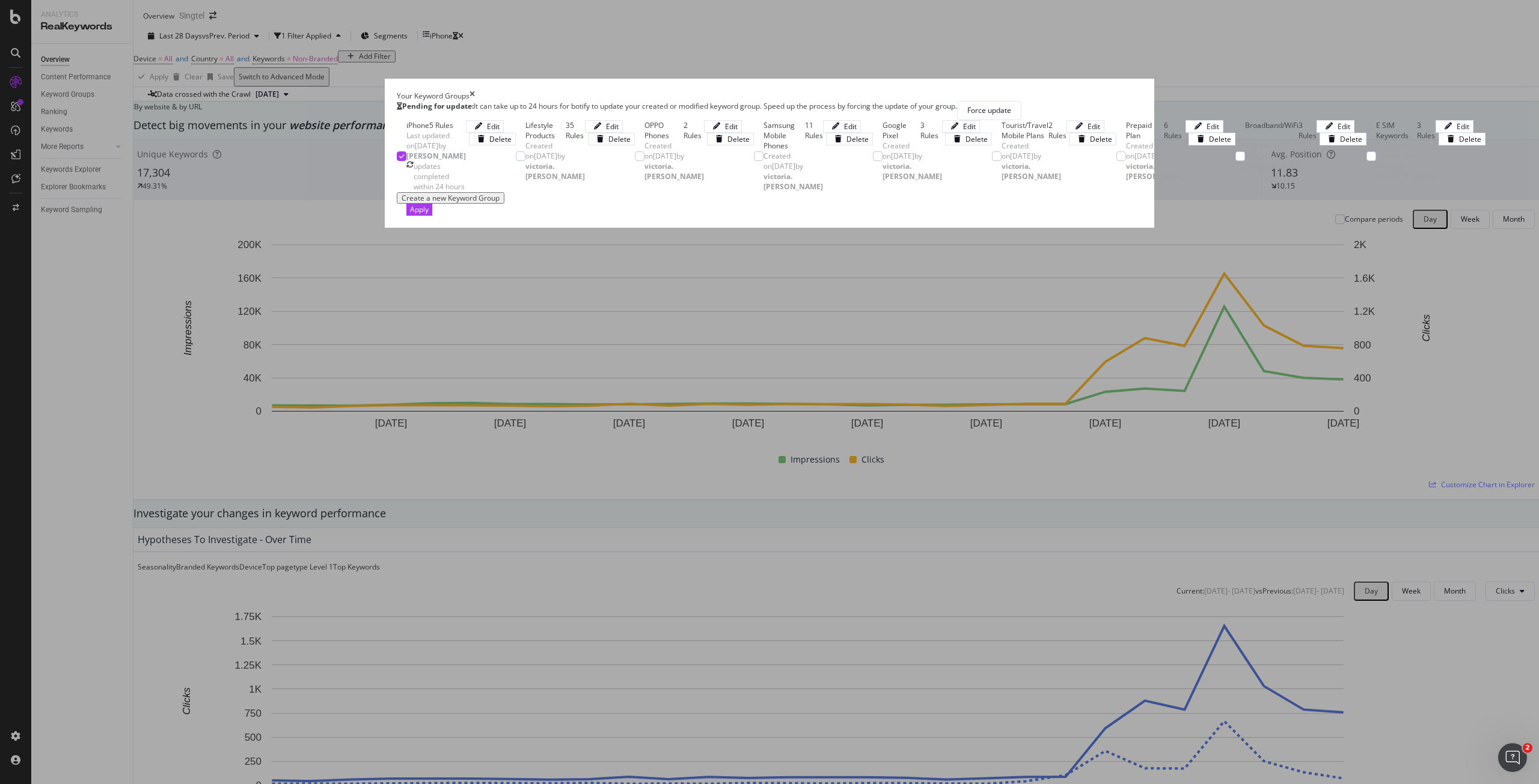
click at [475, 90] on icon "times" at bounding box center [473, 95] width 6 height 11
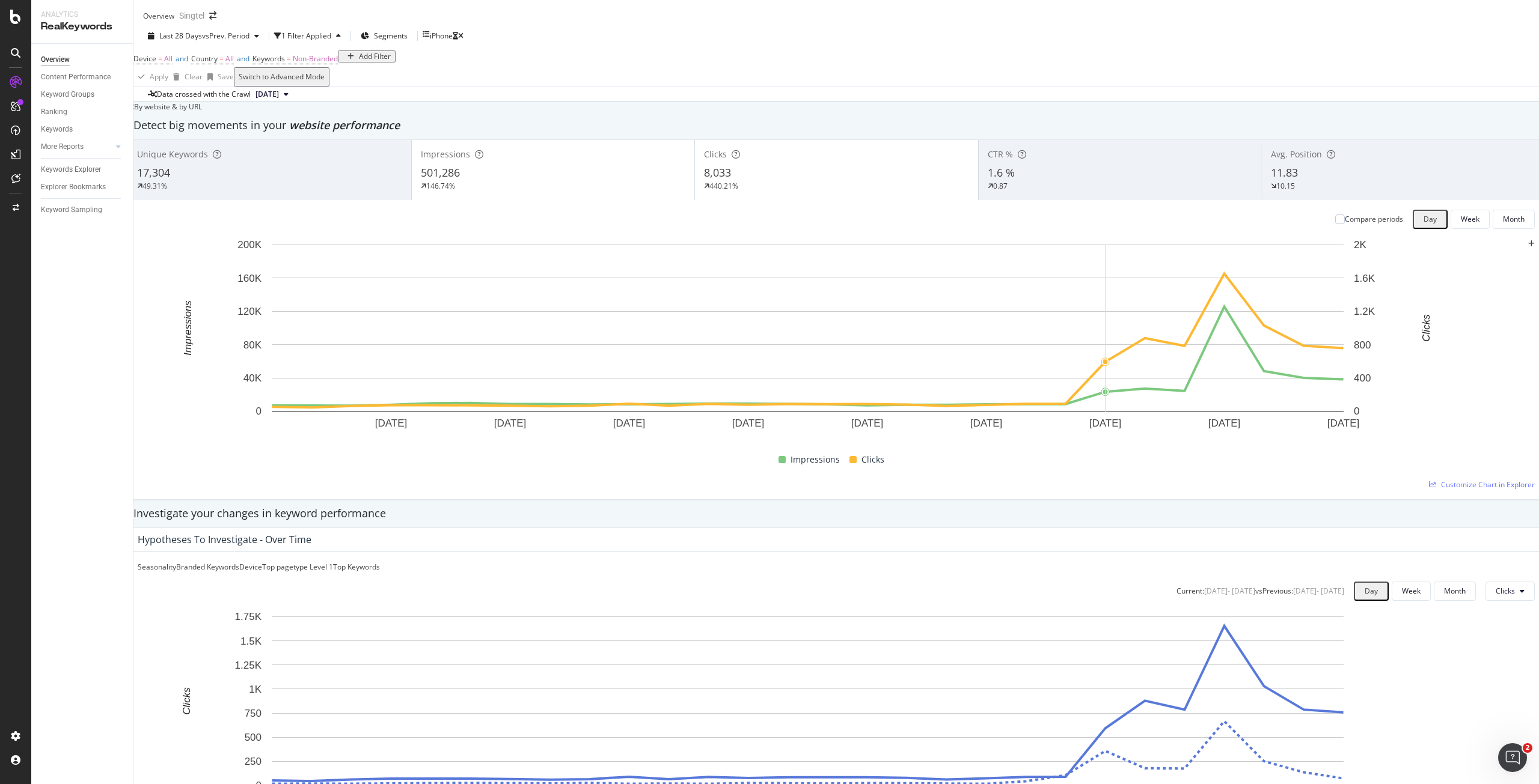
scroll to position [60, 0]
